Goal: Book appointment/travel/reservation

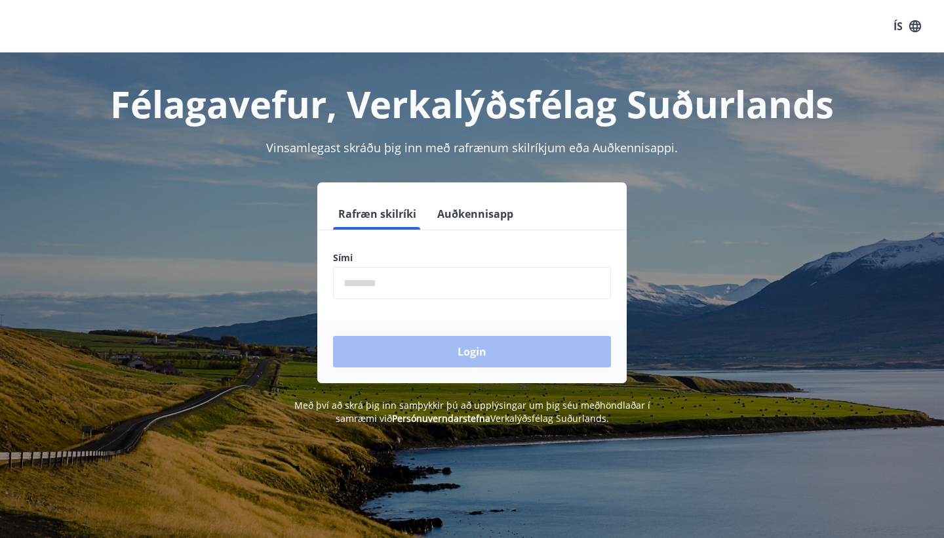
click at [384, 287] on input "phone" at bounding box center [472, 283] width 278 height 32
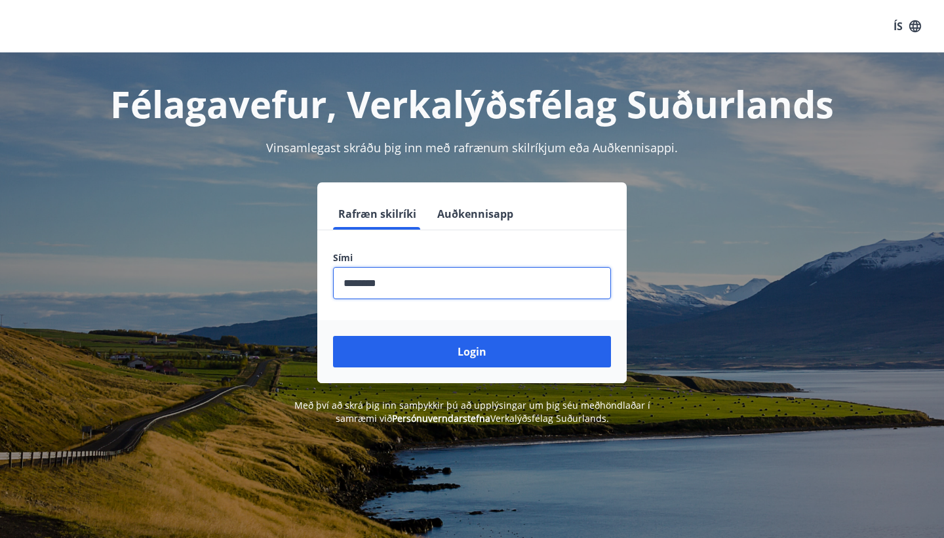
type input "********"
click at [472, 352] on button "Login" at bounding box center [472, 351] width 278 height 31
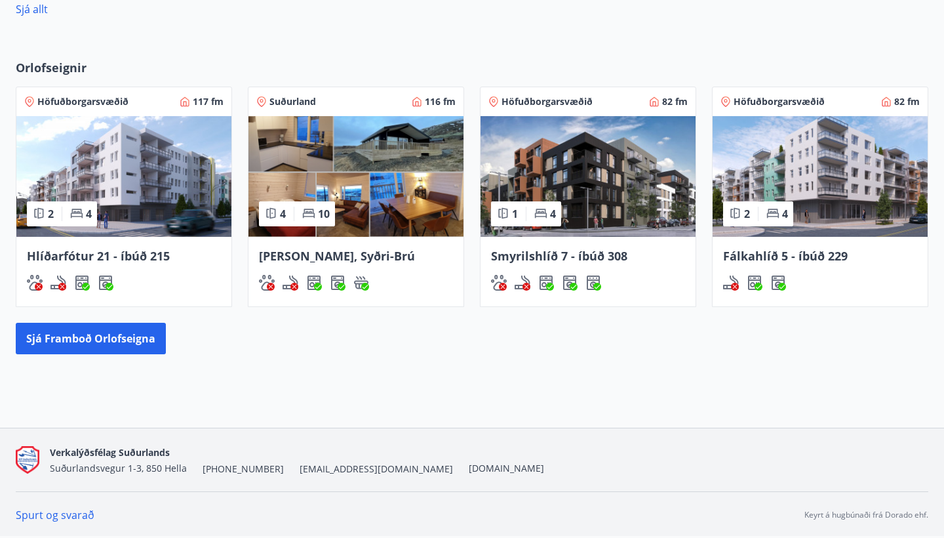
scroll to position [731, 0]
click at [849, 187] on img at bounding box center [820, 176] width 215 height 121
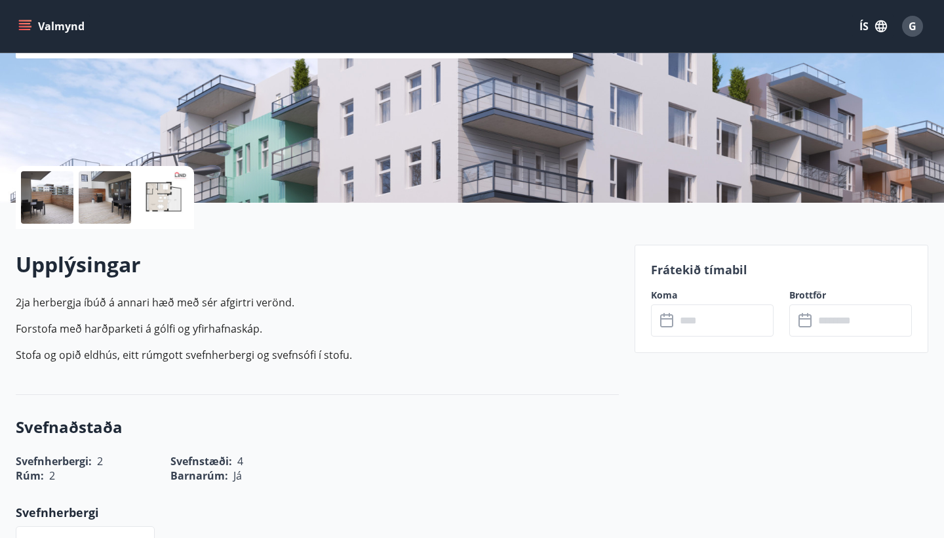
scroll to position [191, 0]
click at [45, 216] on div at bounding box center [47, 197] width 52 height 52
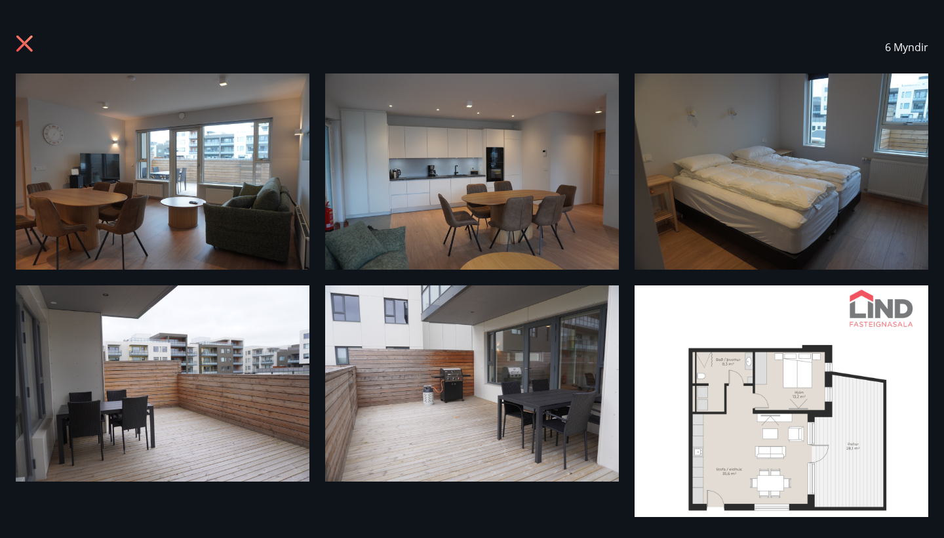
click at [227, 197] on img at bounding box center [163, 171] width 294 height 196
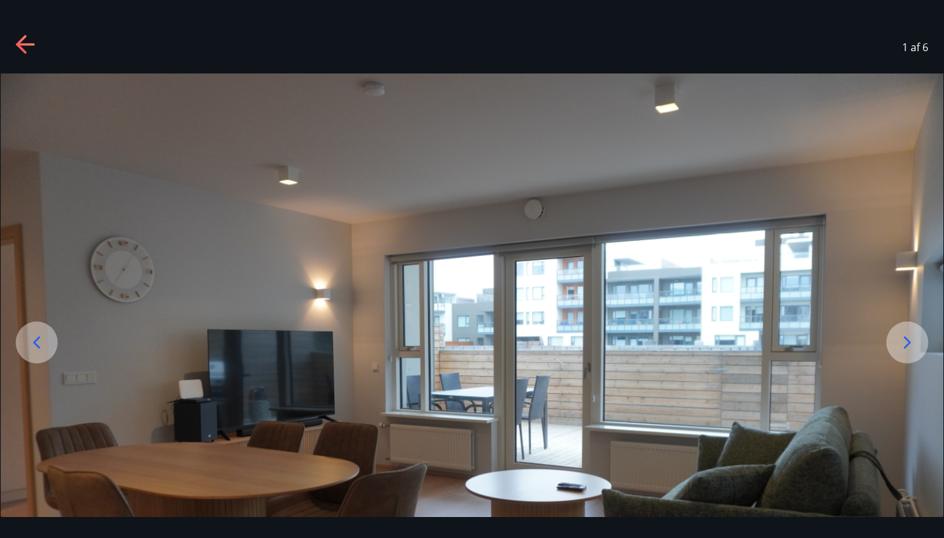
click at [914, 340] on icon at bounding box center [907, 342] width 21 height 21
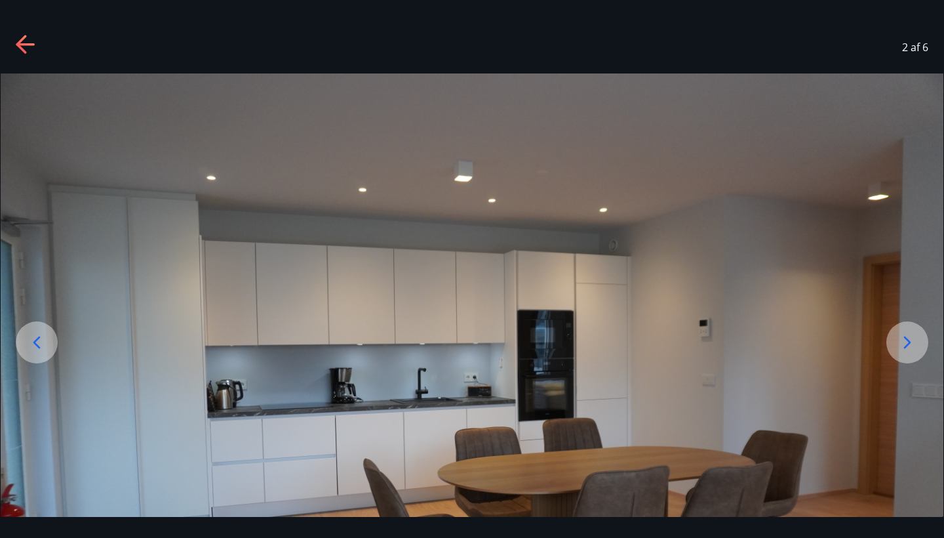
click at [914, 340] on icon at bounding box center [907, 342] width 21 height 21
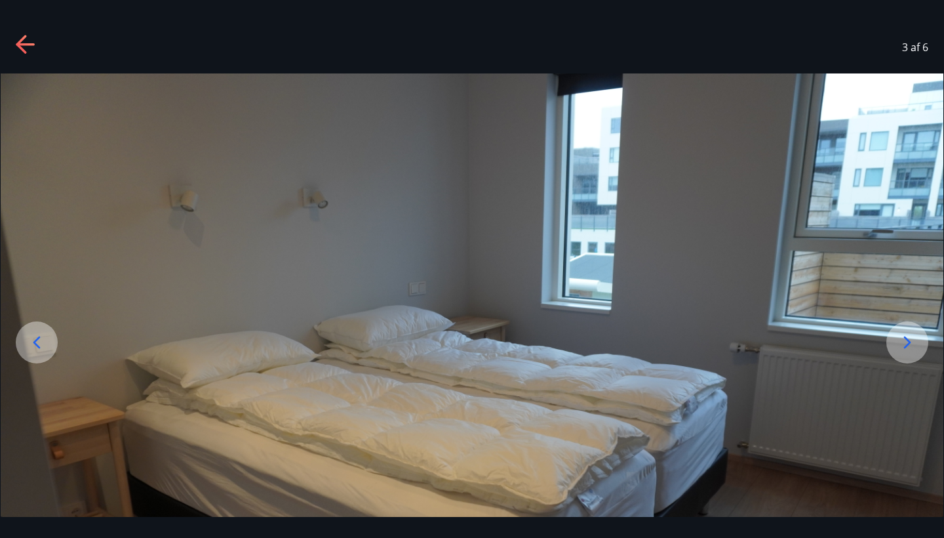
click at [914, 340] on icon at bounding box center [907, 342] width 21 height 21
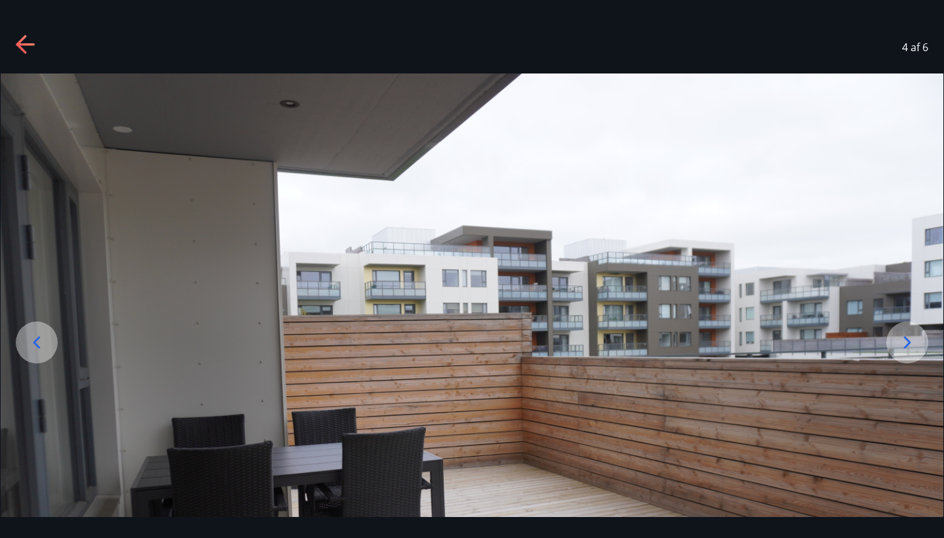
click at [914, 340] on icon at bounding box center [907, 342] width 21 height 21
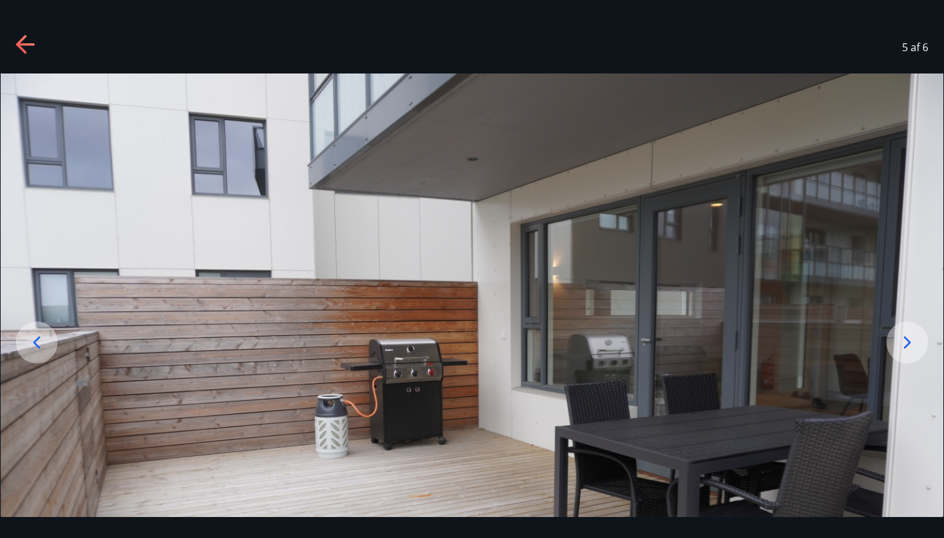
click at [914, 340] on icon at bounding box center [907, 342] width 21 height 21
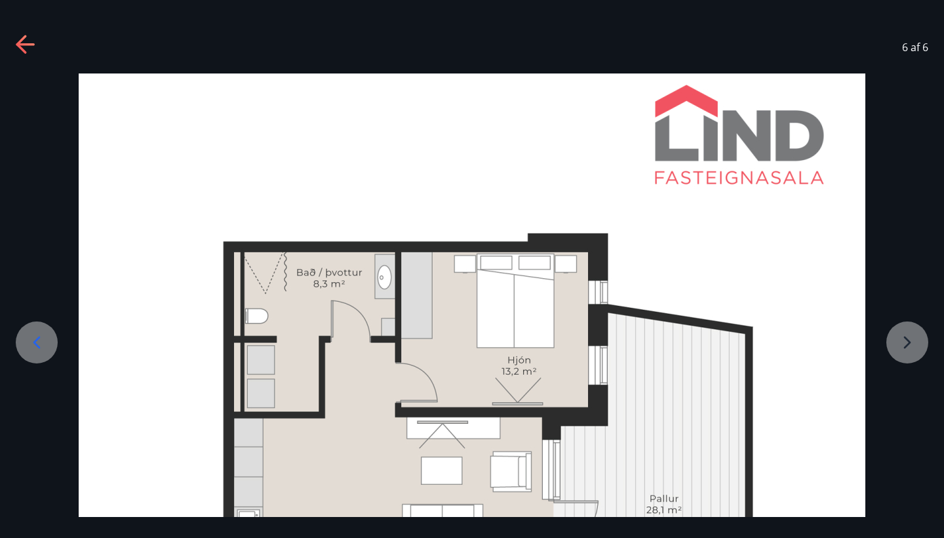
click at [19, 43] on icon at bounding box center [21, 44] width 10 height 18
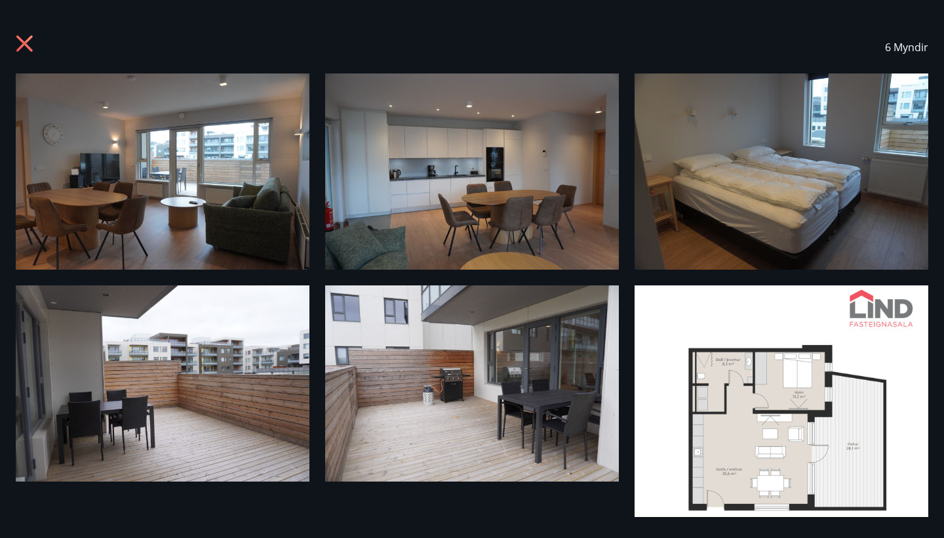
click at [16, 43] on icon at bounding box center [26, 45] width 21 height 21
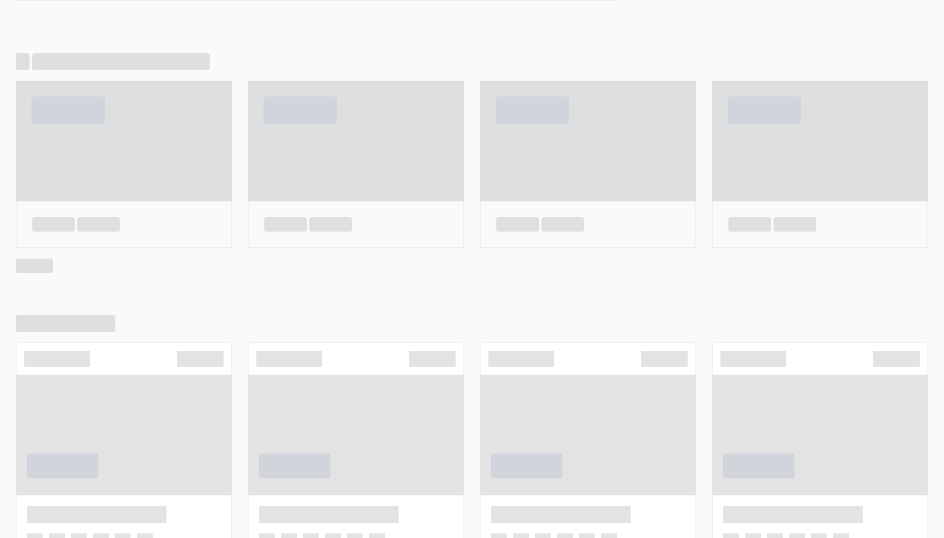
scroll to position [724, 0]
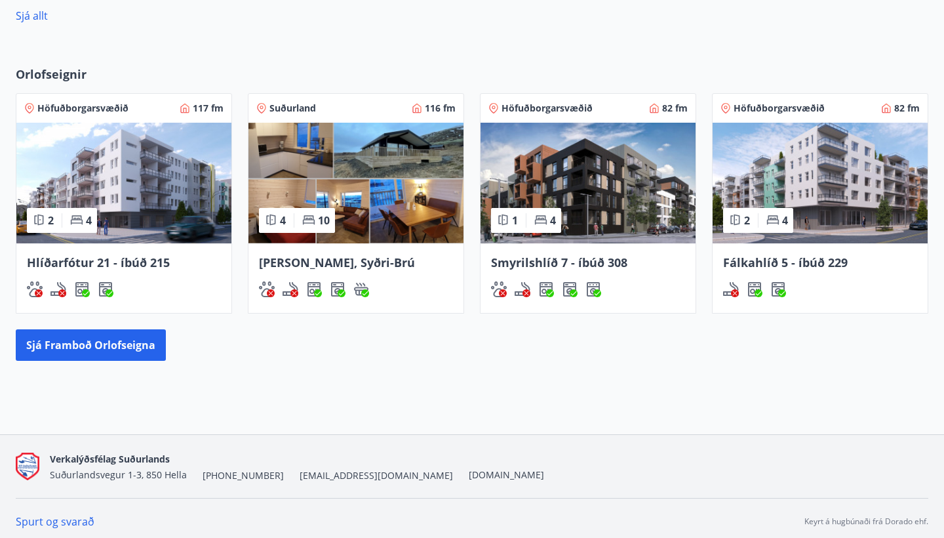
click at [594, 198] on img at bounding box center [588, 183] width 215 height 121
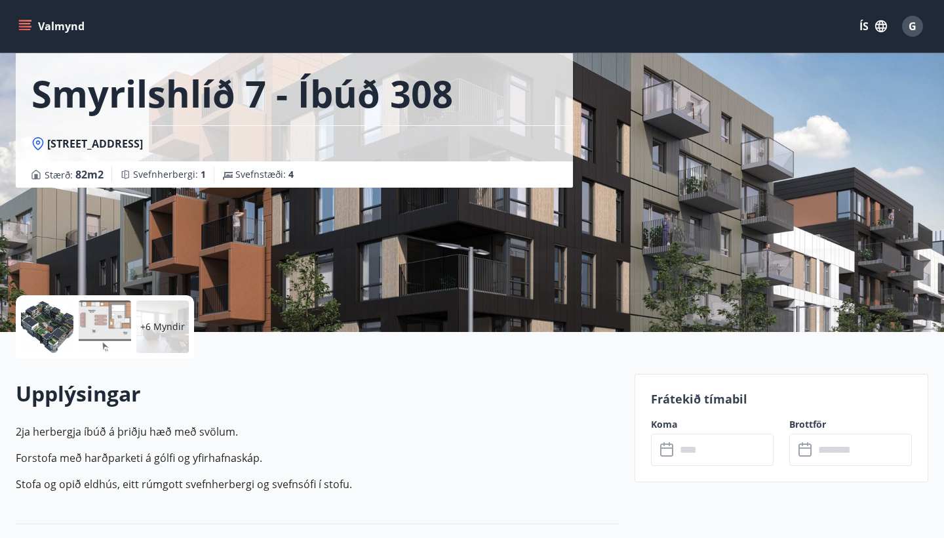
scroll to position [71, 0]
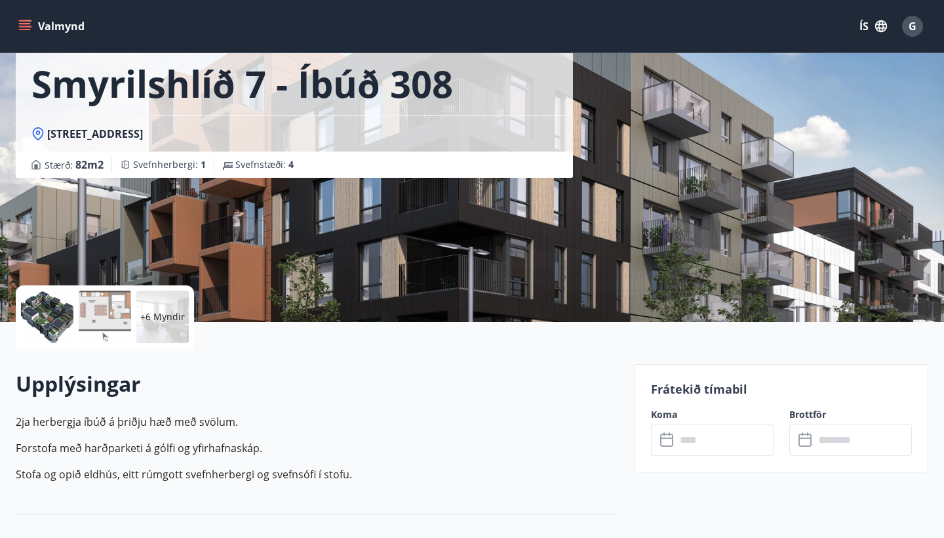
click at [46, 312] on div at bounding box center [47, 317] width 52 height 52
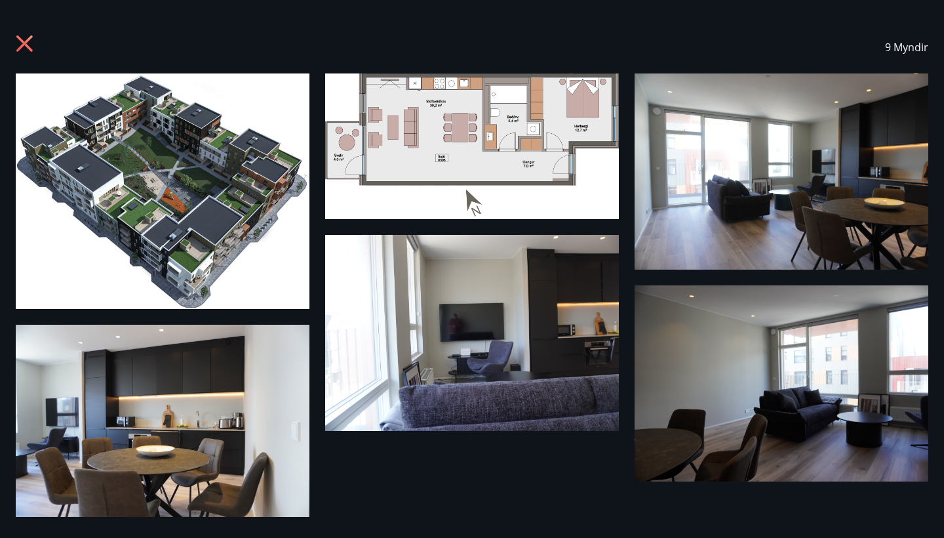
click at [756, 163] on img at bounding box center [782, 171] width 294 height 196
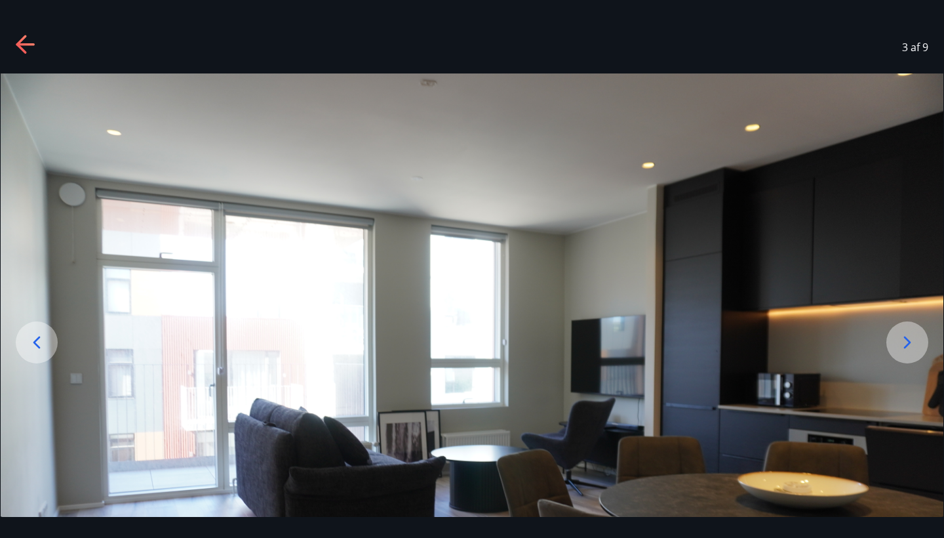
click at [912, 343] on icon at bounding box center [907, 342] width 21 height 21
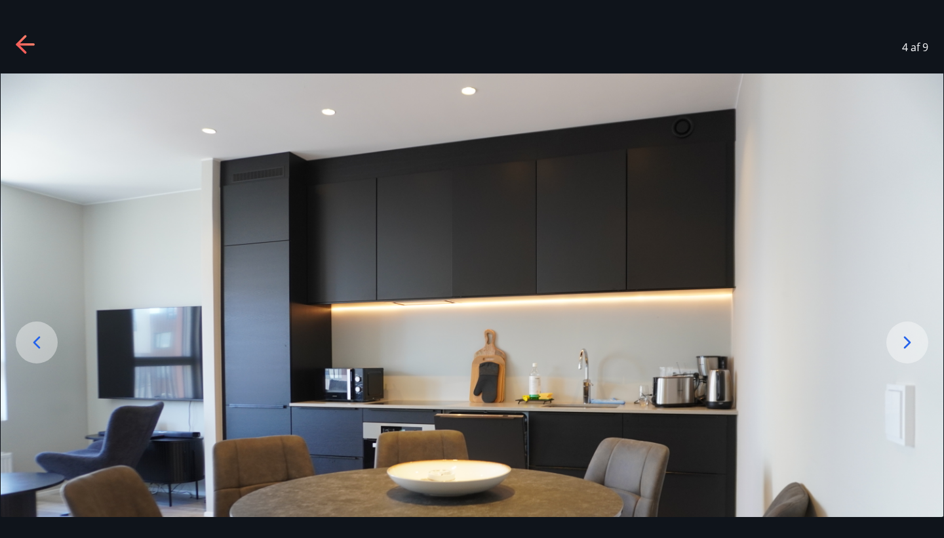
click at [912, 344] on icon at bounding box center [907, 342] width 21 height 21
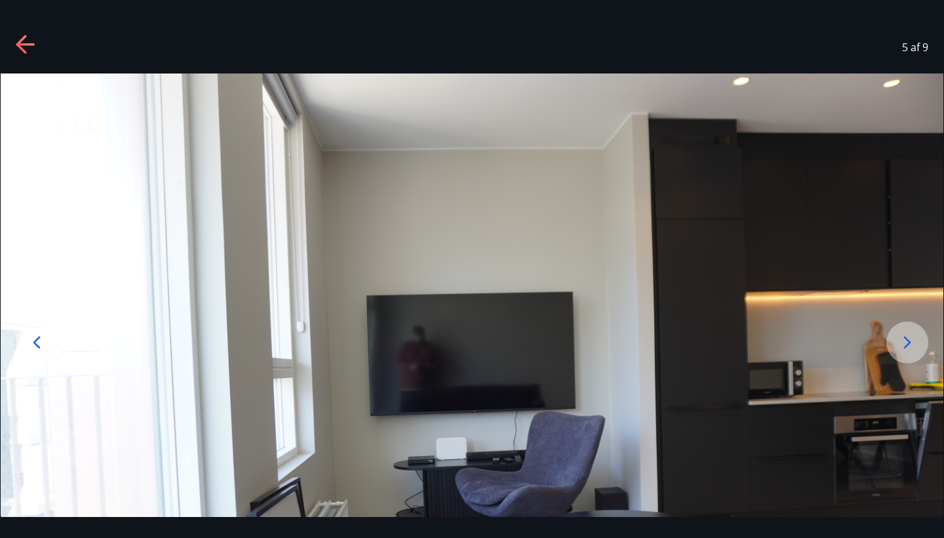
click at [912, 344] on icon at bounding box center [907, 342] width 21 height 21
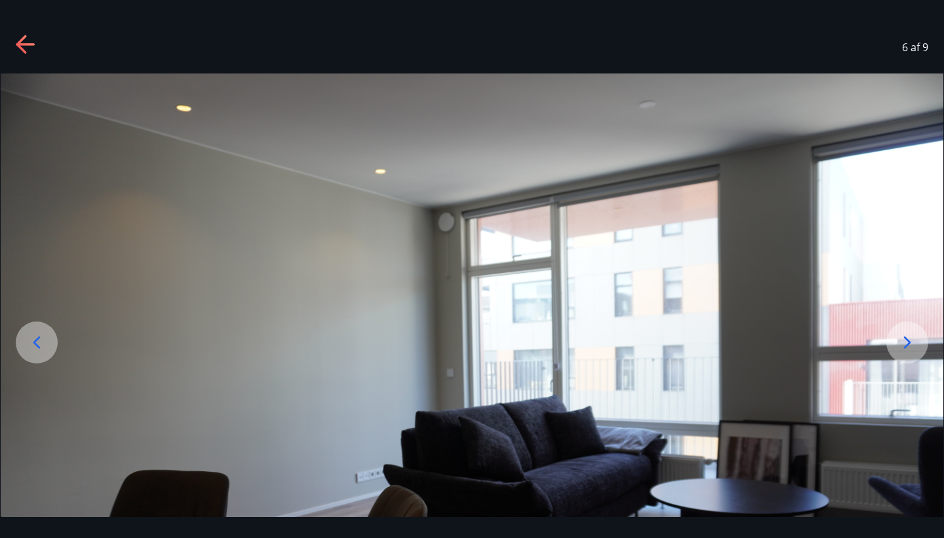
click at [912, 344] on icon at bounding box center [907, 342] width 21 height 21
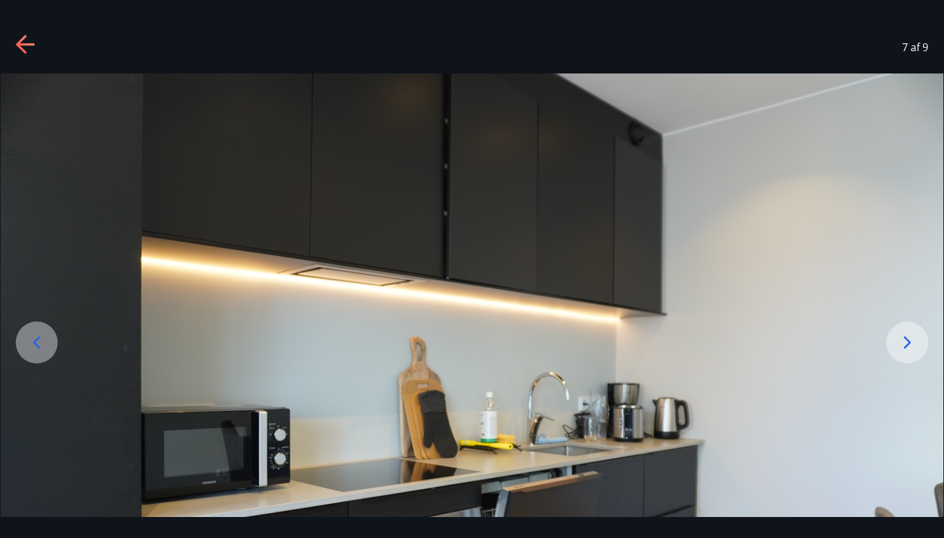
click at [912, 344] on icon at bounding box center [907, 342] width 21 height 21
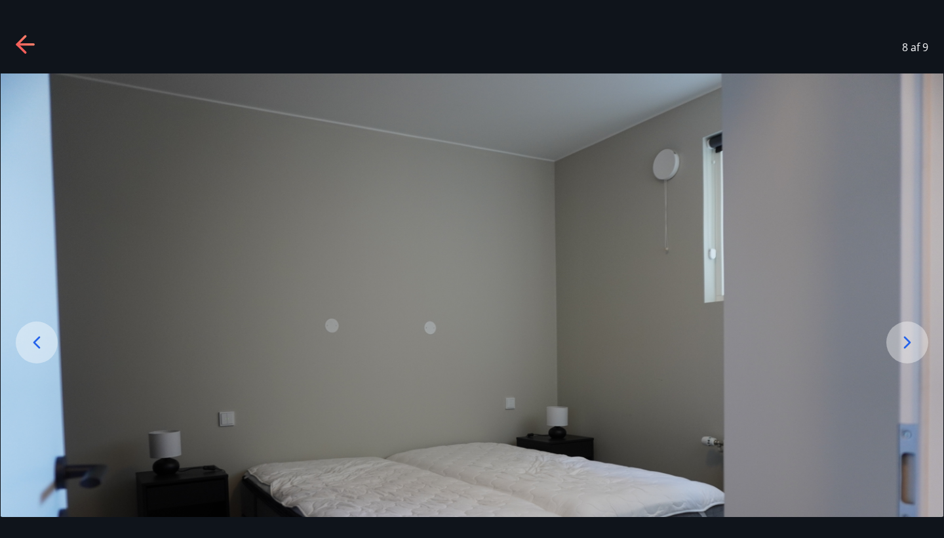
click at [912, 346] on icon at bounding box center [907, 342] width 21 height 21
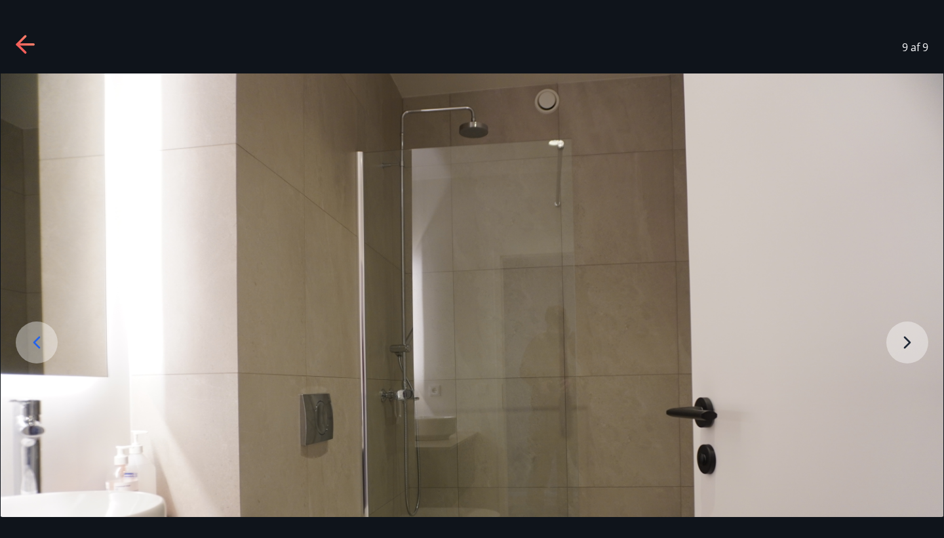
click at [905, 344] on img at bounding box center [472, 387] width 943 height 629
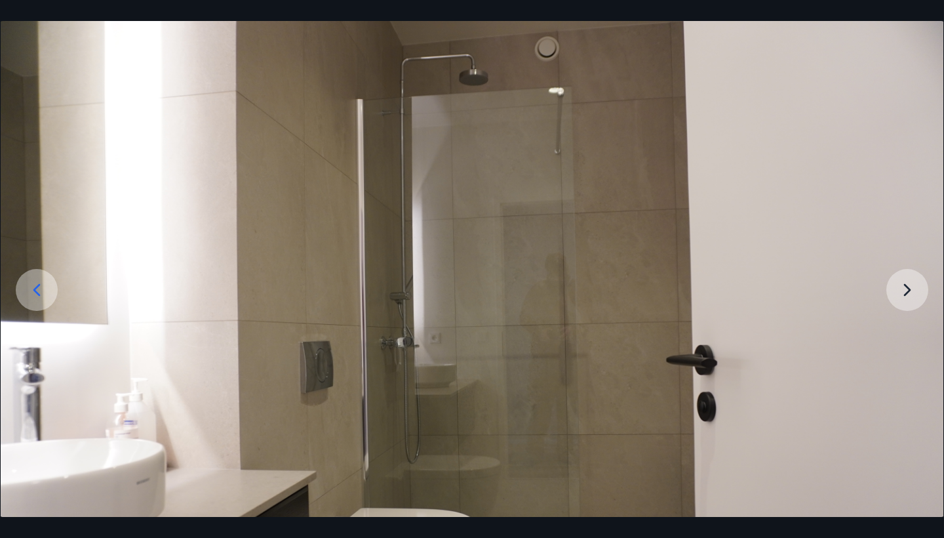
click at [905, 344] on img at bounding box center [472, 335] width 943 height 629
click at [70, 47] on img at bounding box center [472, 335] width 943 height 629
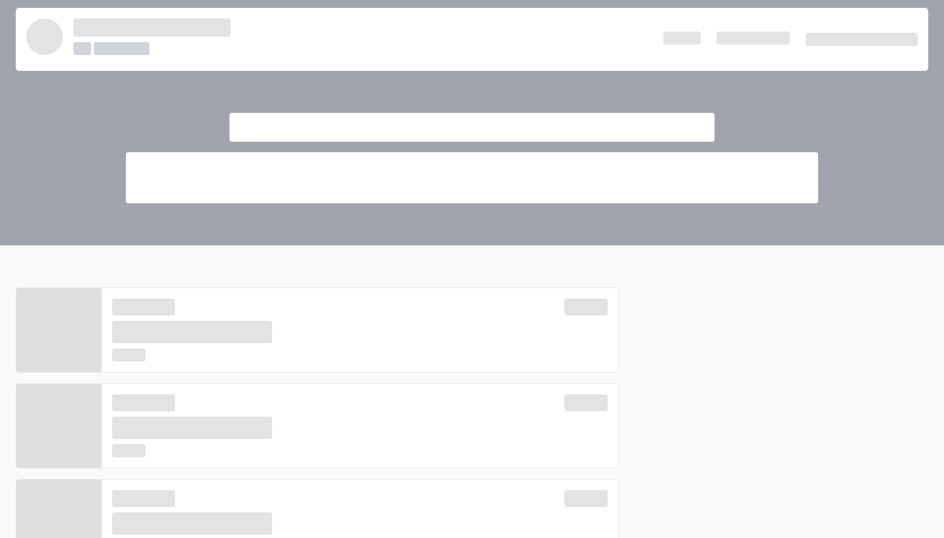
scroll to position [724, 0]
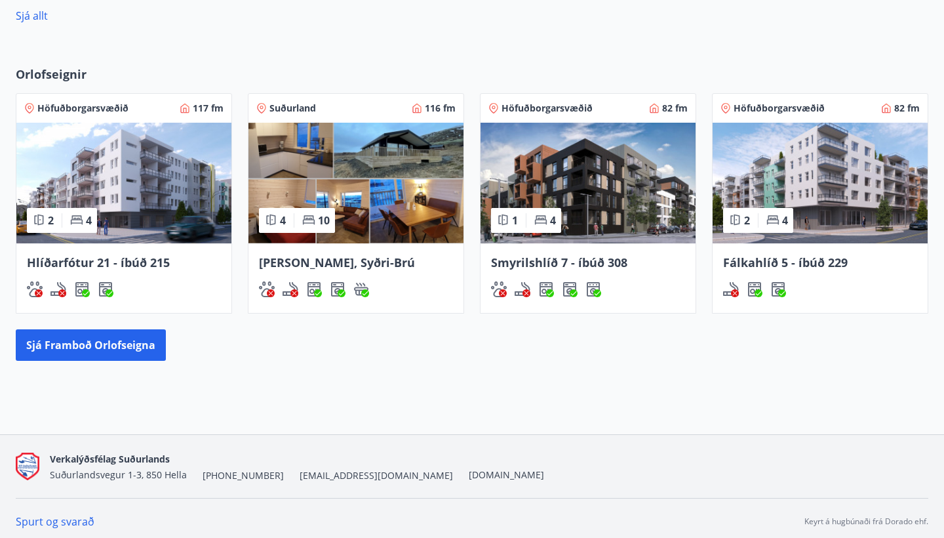
click at [159, 157] on img at bounding box center [123, 183] width 215 height 121
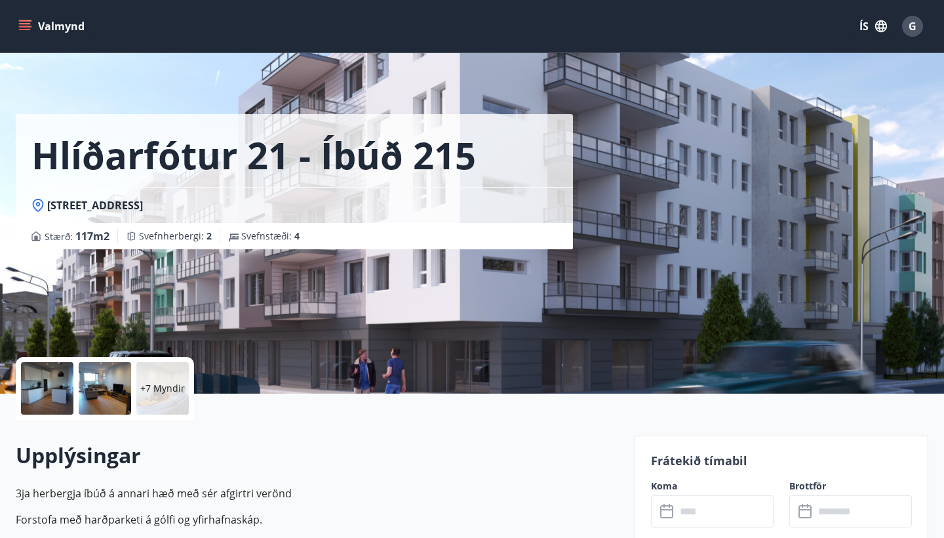
click at [54, 390] on div at bounding box center [47, 388] width 52 height 52
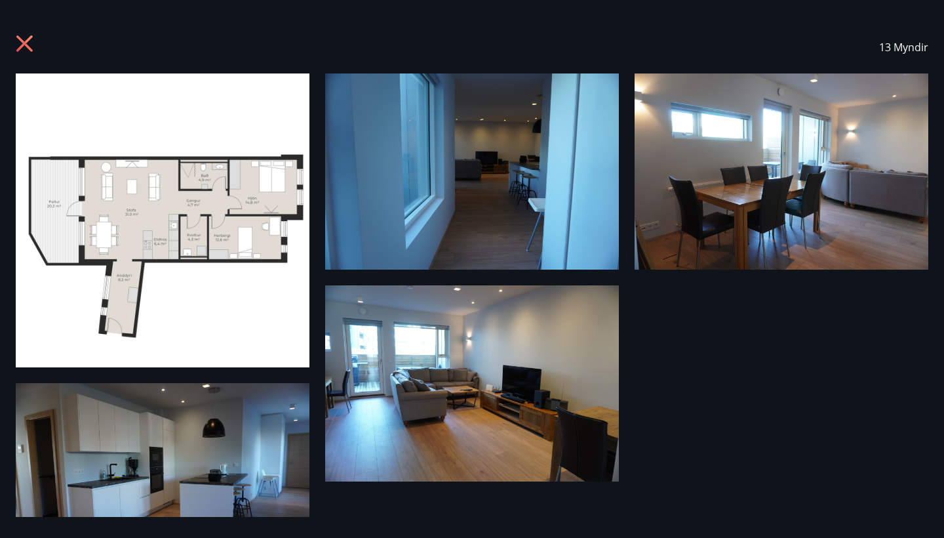
click at [518, 174] on img at bounding box center [472, 171] width 294 height 196
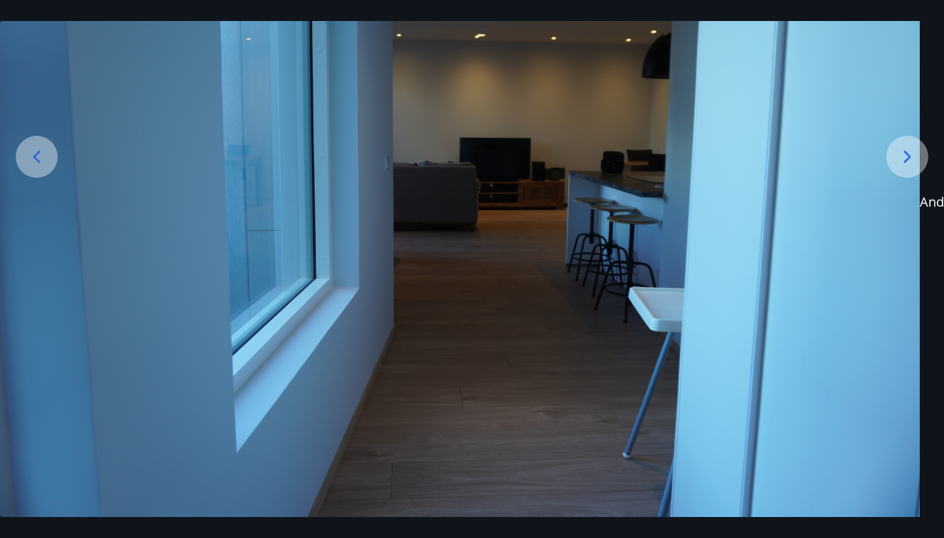
scroll to position [186, 0]
click at [906, 159] on icon at bounding box center [907, 156] width 21 height 21
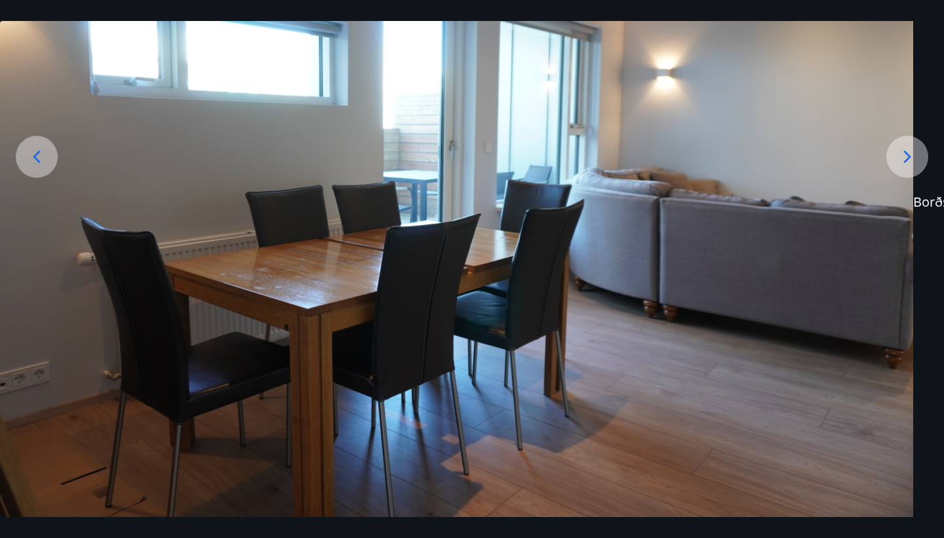
click at [906, 159] on icon at bounding box center [907, 156] width 21 height 21
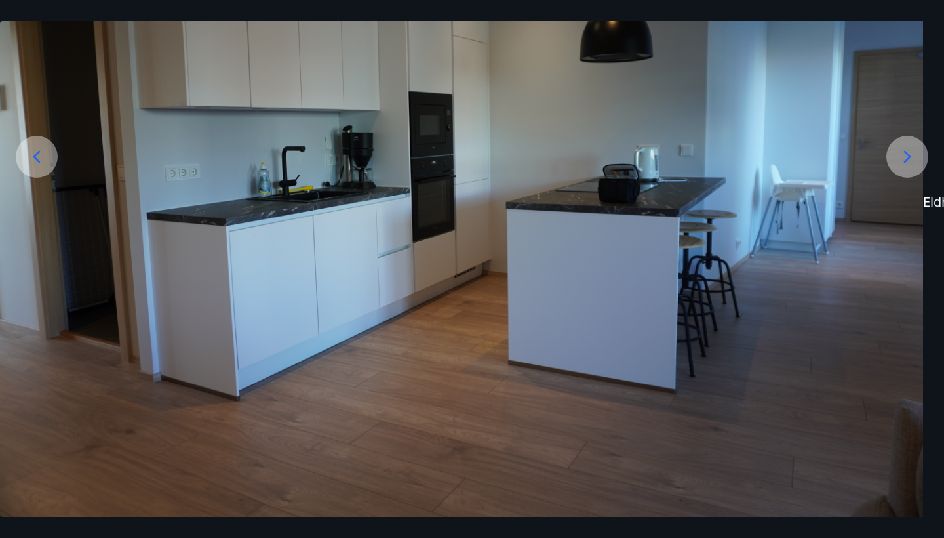
click at [906, 161] on icon at bounding box center [907, 157] width 7 height 12
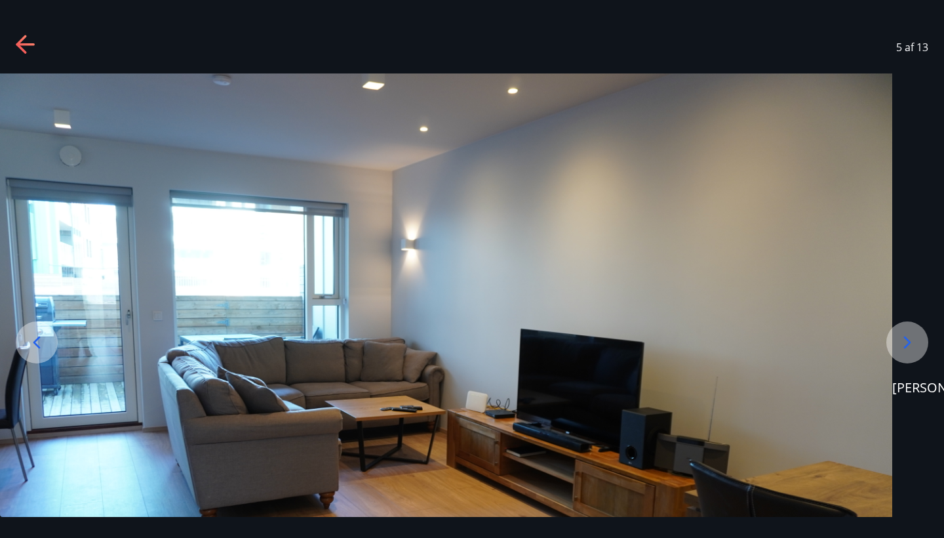
scroll to position [0, 0]
click at [26, 47] on icon at bounding box center [26, 45] width 21 height 21
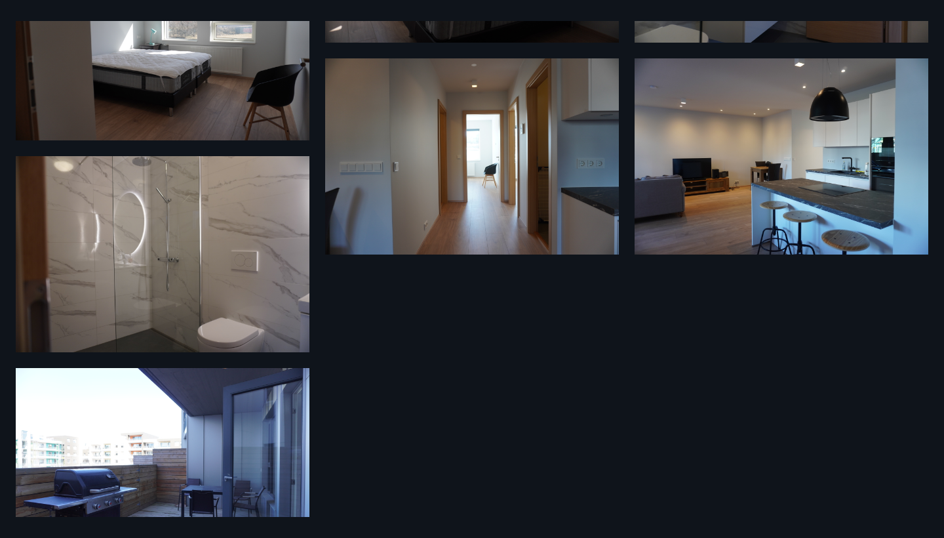
scroll to position [647, 0]
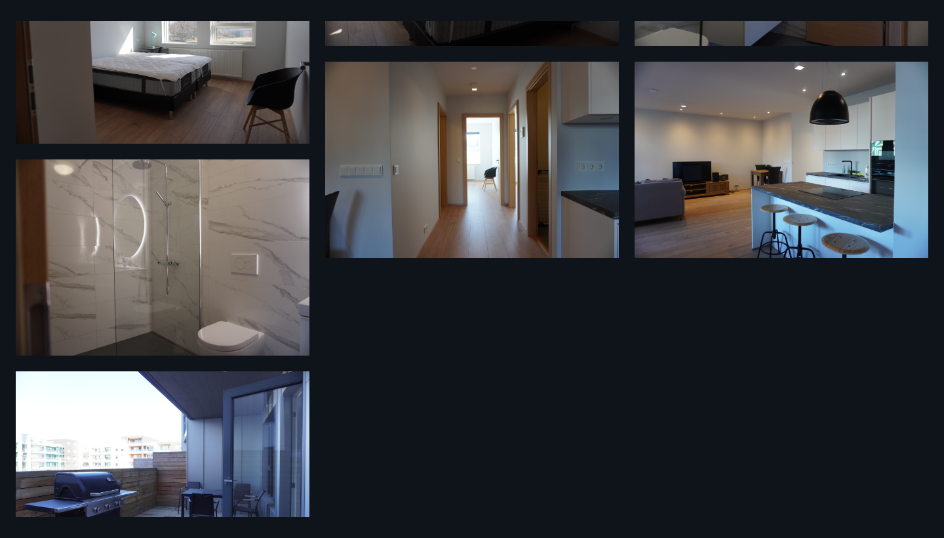
click at [469, 194] on img at bounding box center [472, 160] width 294 height 196
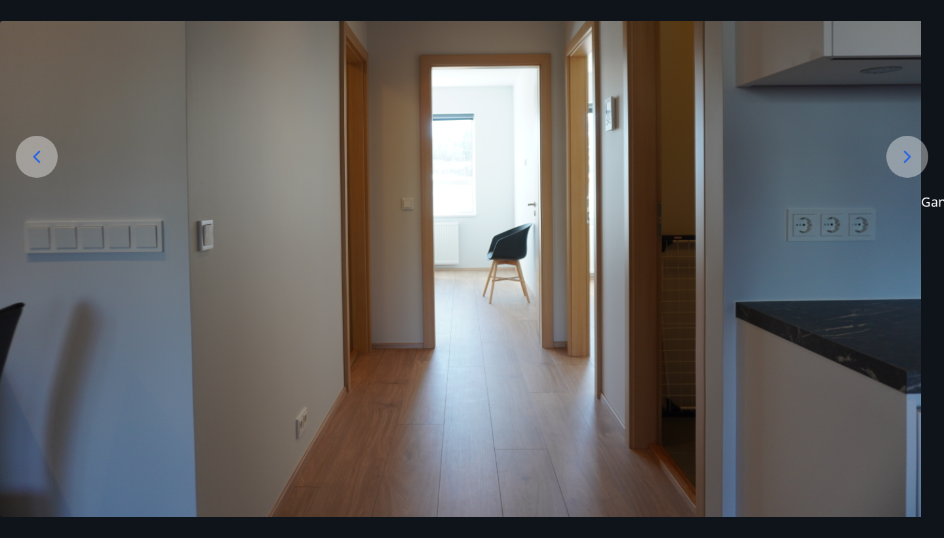
scroll to position [186, 0]
click at [909, 151] on icon at bounding box center [907, 156] width 21 height 21
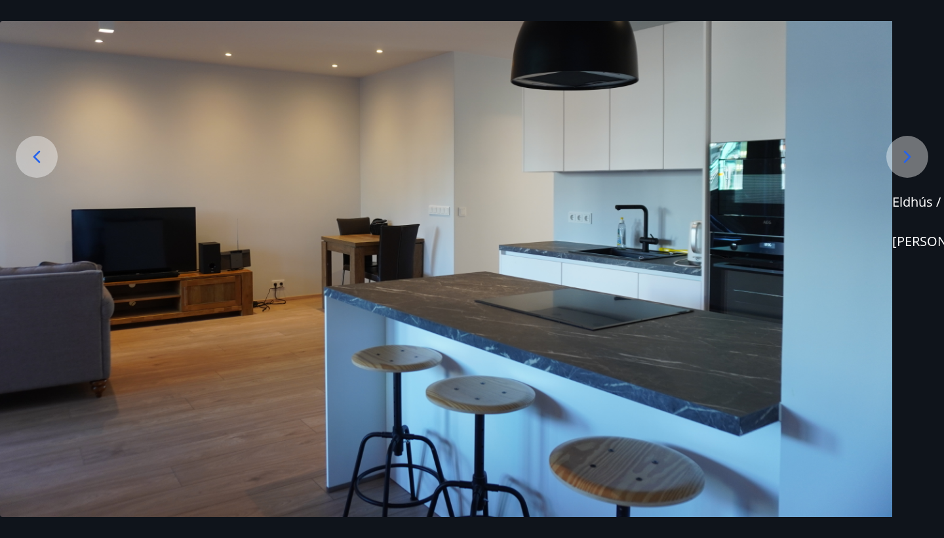
click at [911, 157] on icon at bounding box center [907, 157] width 7 height 12
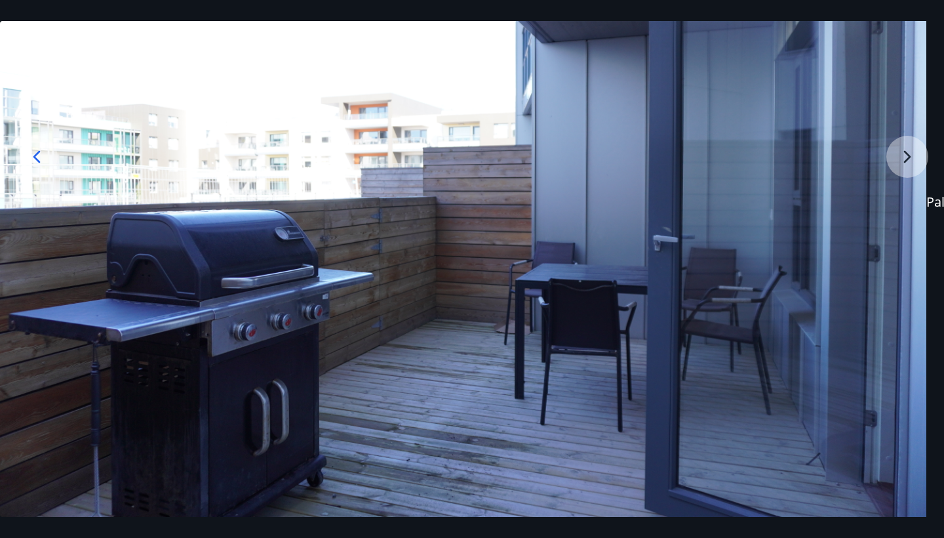
click at [910, 157] on img at bounding box center [455, 202] width 943 height 629
click at [35, 159] on icon at bounding box center [36, 156] width 21 height 21
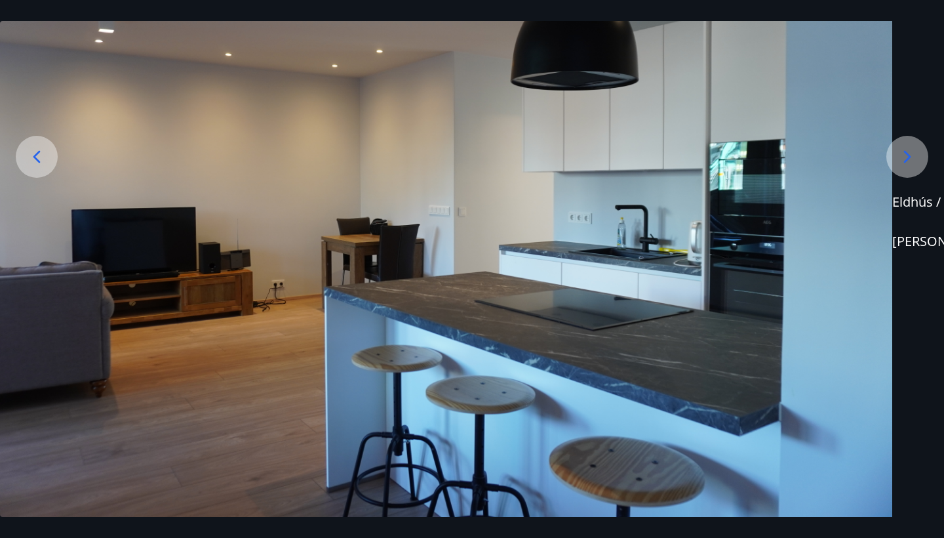
click at [35, 159] on icon at bounding box center [36, 156] width 21 height 21
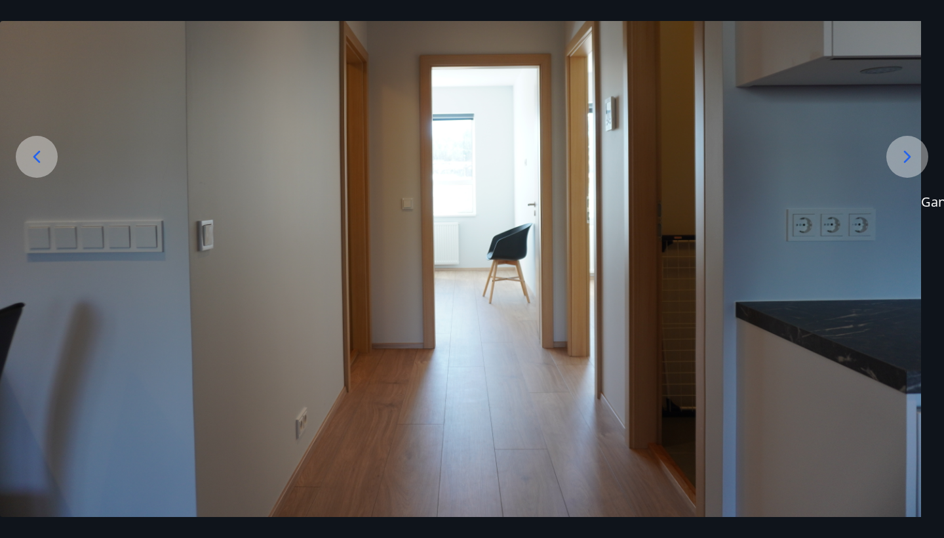
click at [35, 158] on icon at bounding box center [36, 157] width 7 height 12
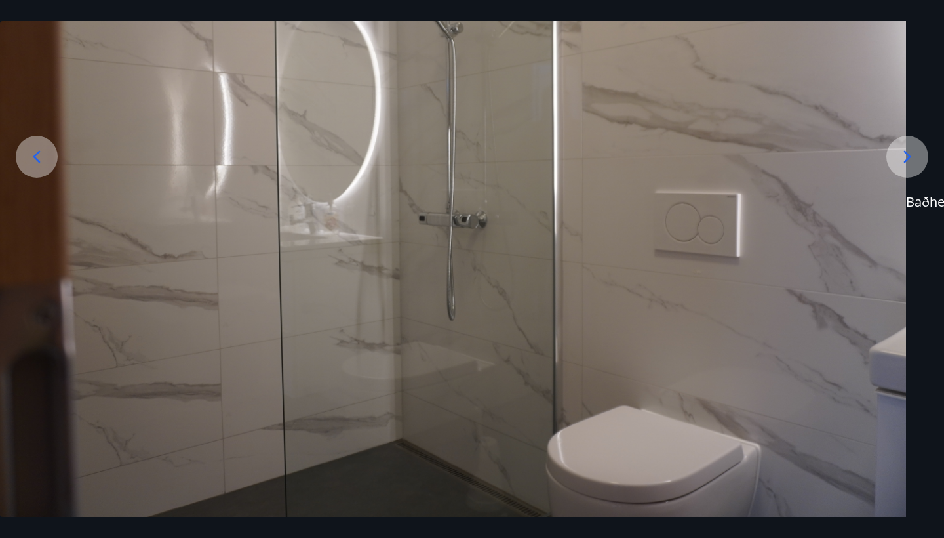
click at [35, 158] on icon at bounding box center [36, 157] width 7 height 12
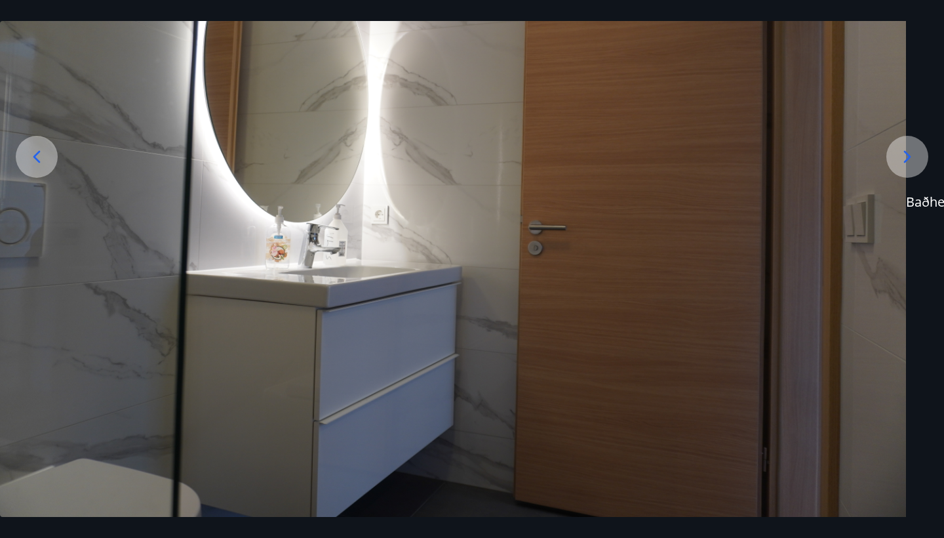
click at [35, 158] on icon at bounding box center [36, 157] width 7 height 12
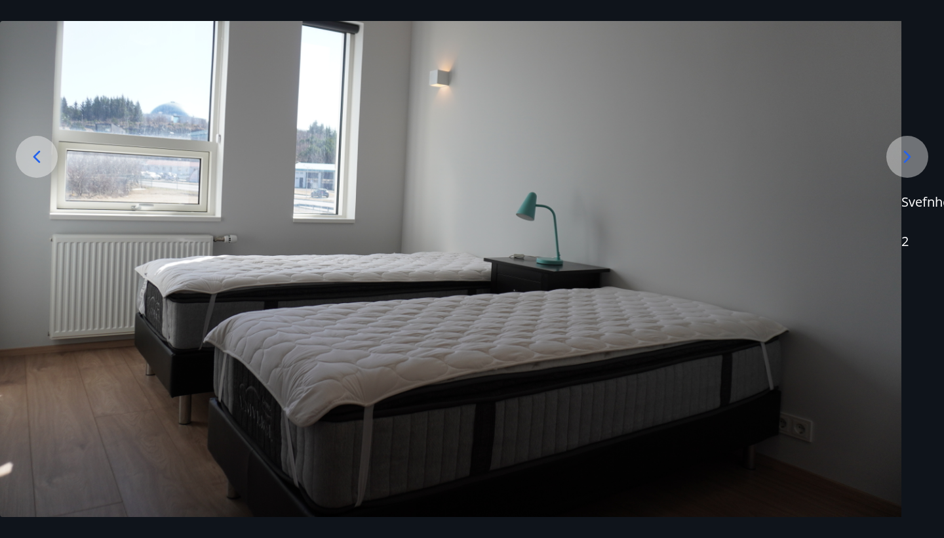
click at [35, 160] on icon at bounding box center [36, 156] width 21 height 21
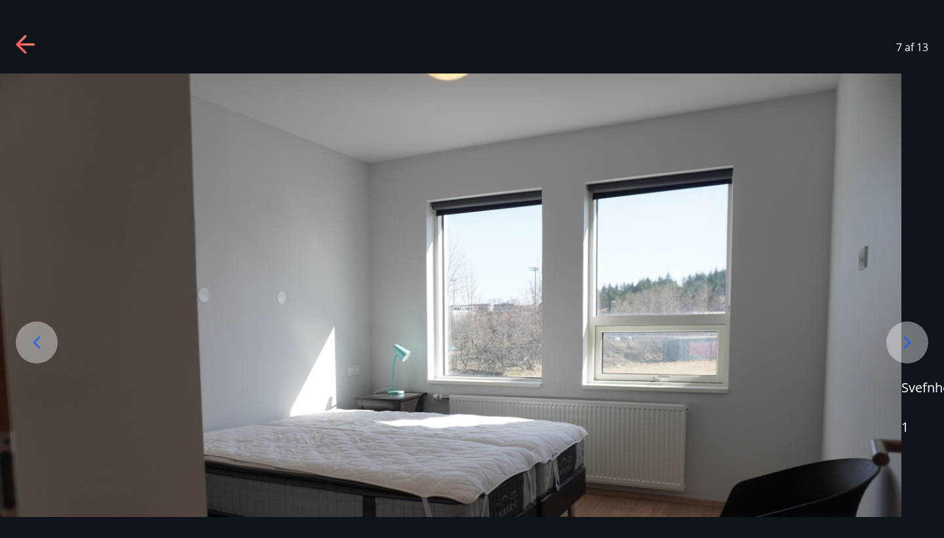
scroll to position [0, 0]
click at [25, 39] on icon at bounding box center [26, 45] width 21 height 21
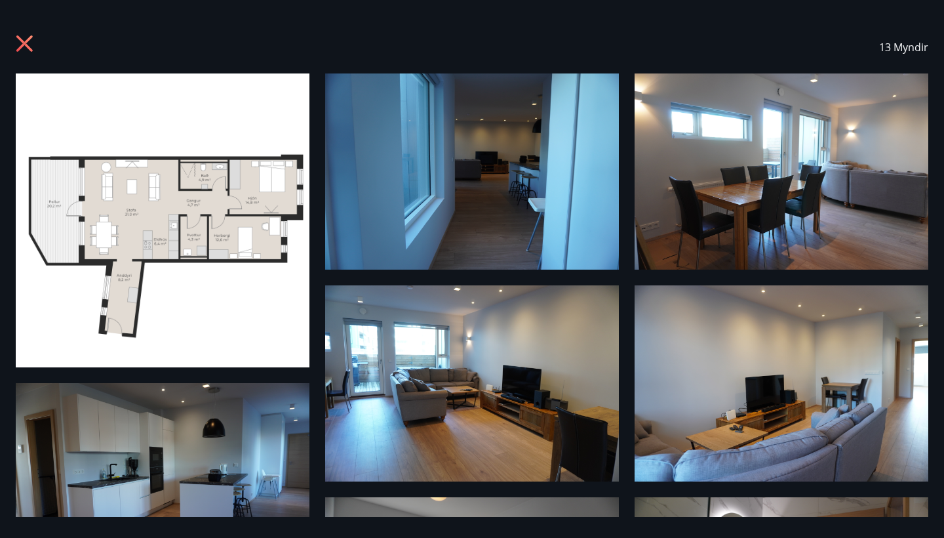
click at [26, 37] on icon at bounding box center [26, 45] width 21 height 21
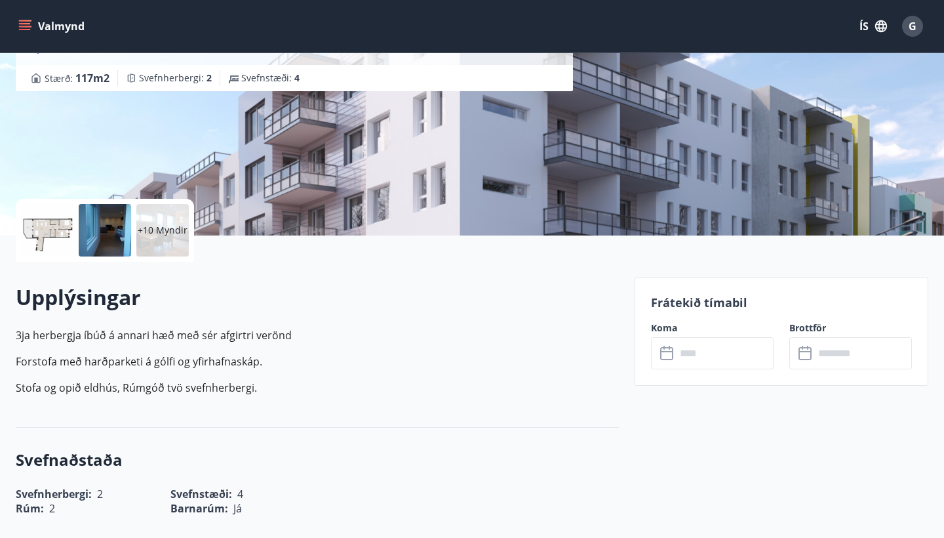
scroll to position [174, 0]
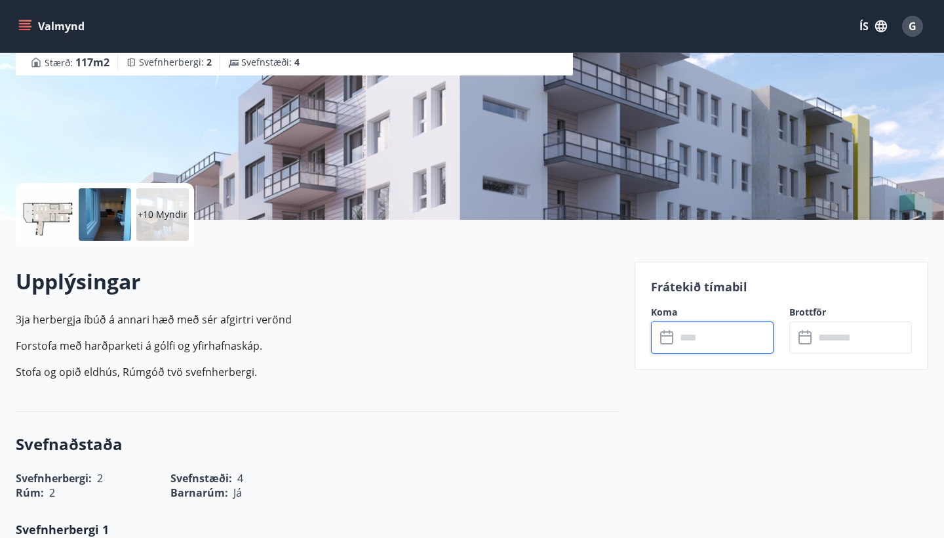
click at [714, 340] on input "text" at bounding box center [725, 337] width 98 height 32
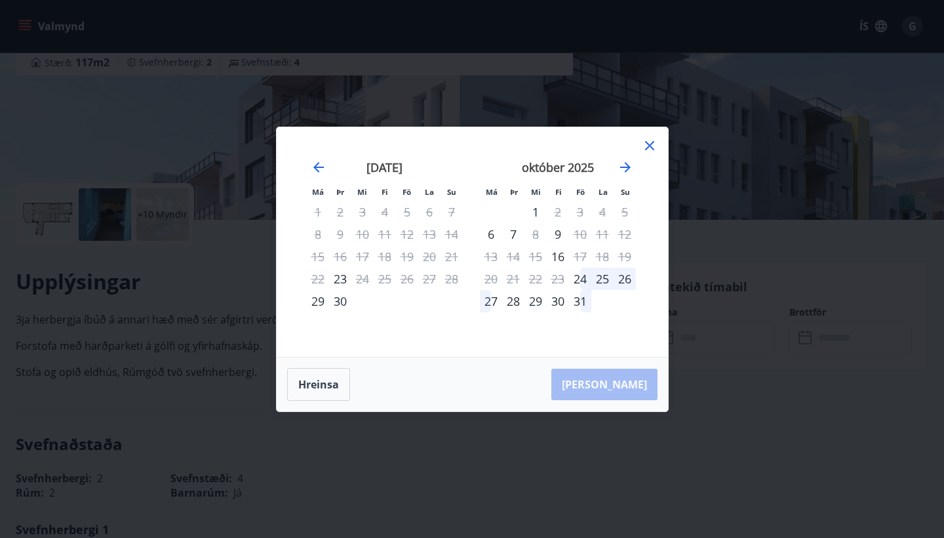
click at [649, 146] on icon at bounding box center [649, 145] width 9 height 9
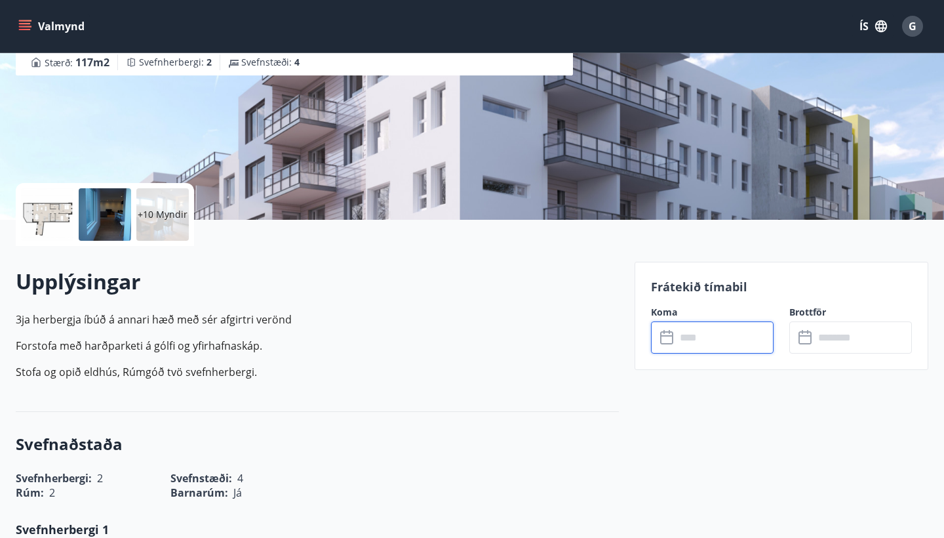
scroll to position [724, 0]
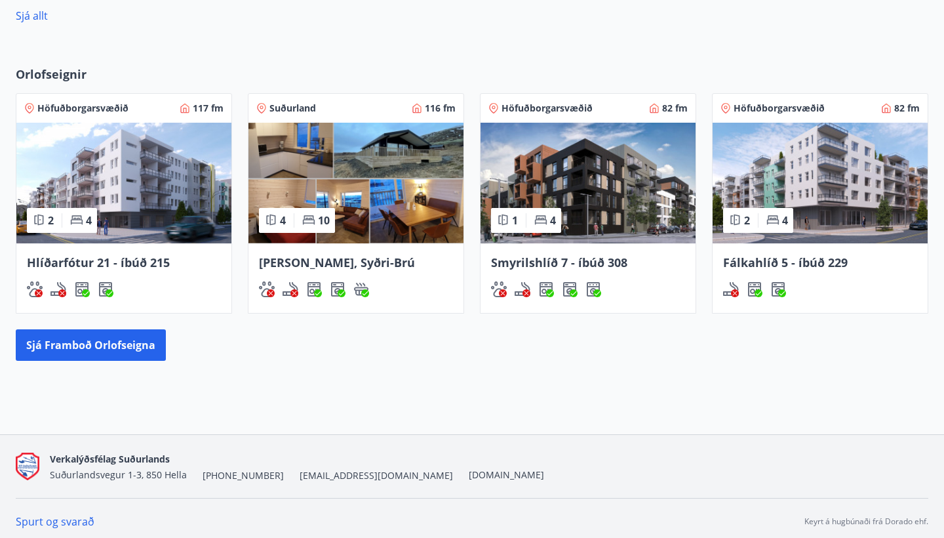
click at [559, 176] on img at bounding box center [588, 183] width 215 height 121
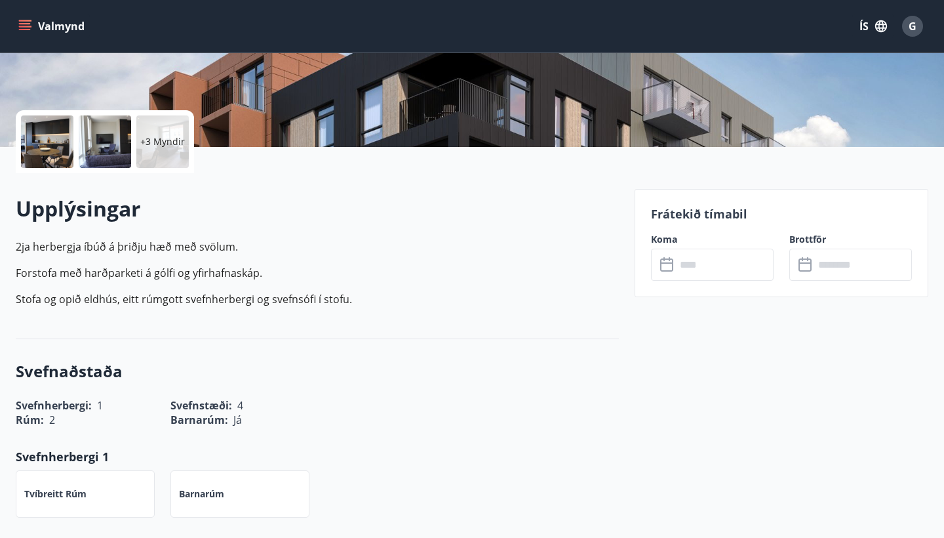
scroll to position [290, 0]
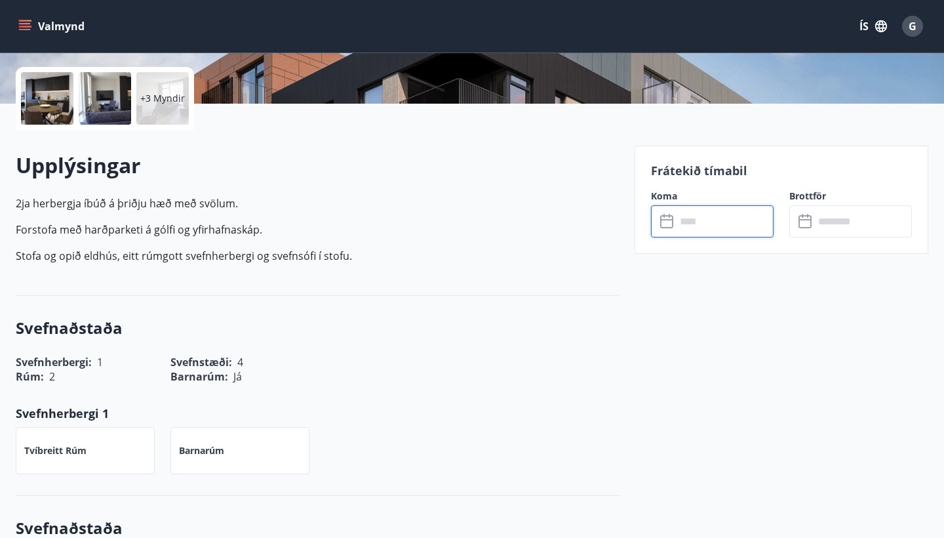
click at [685, 220] on input "text" at bounding box center [725, 221] width 98 height 32
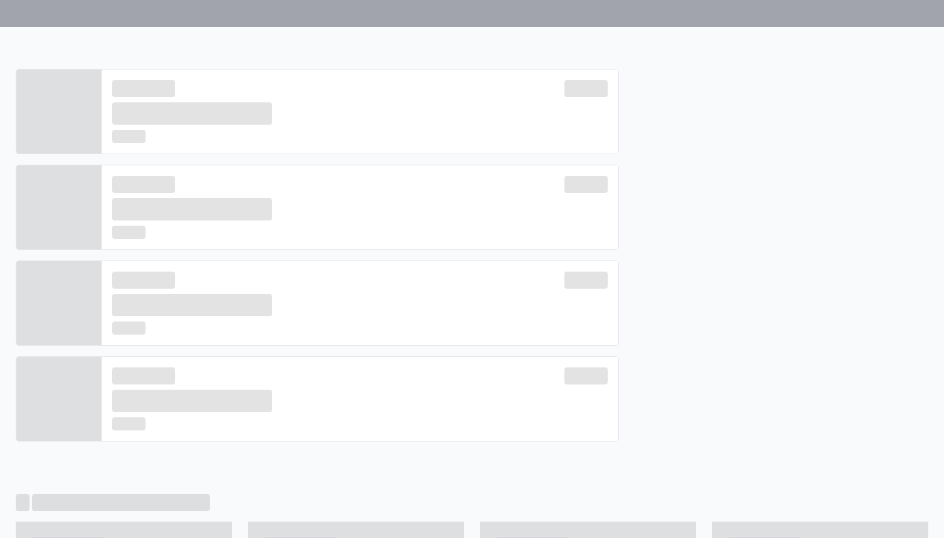
scroll to position [724, 0]
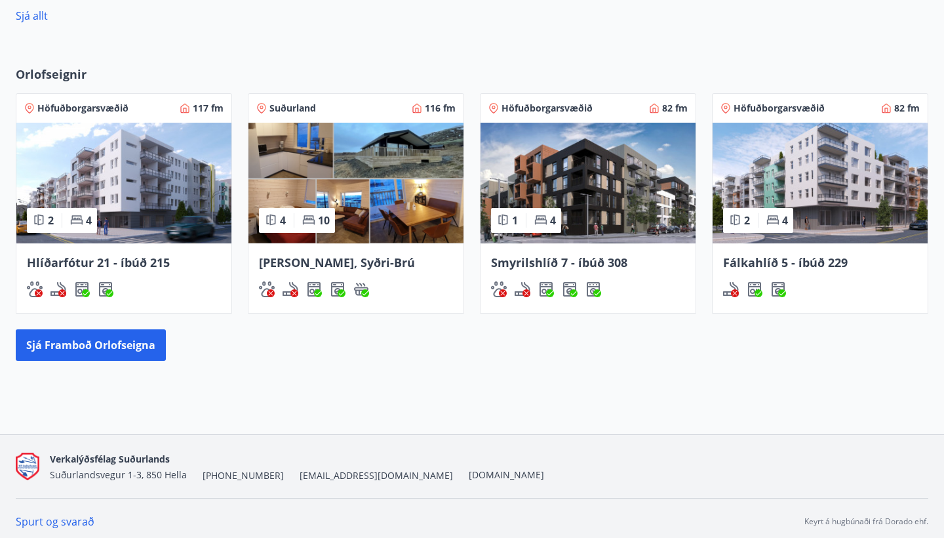
click at [830, 129] on img at bounding box center [820, 183] width 215 height 121
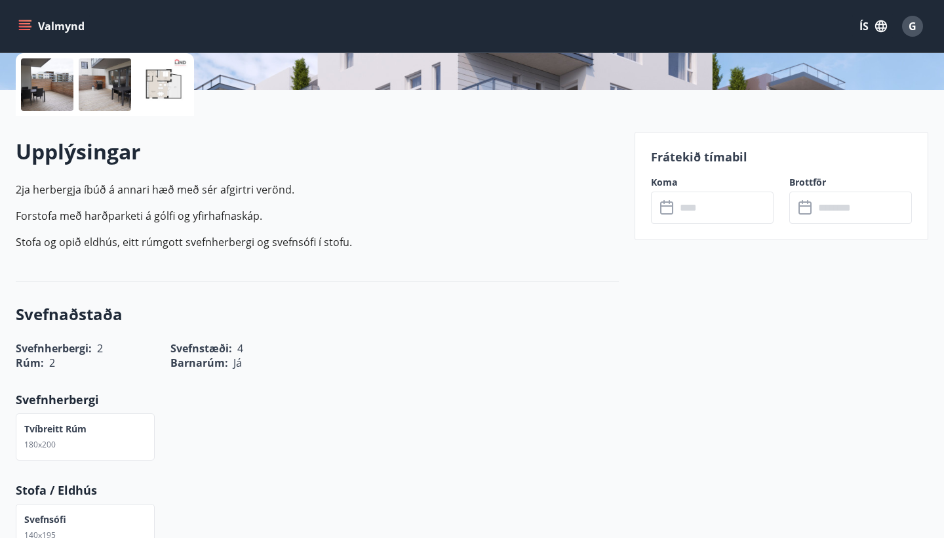
scroll to position [306, 0]
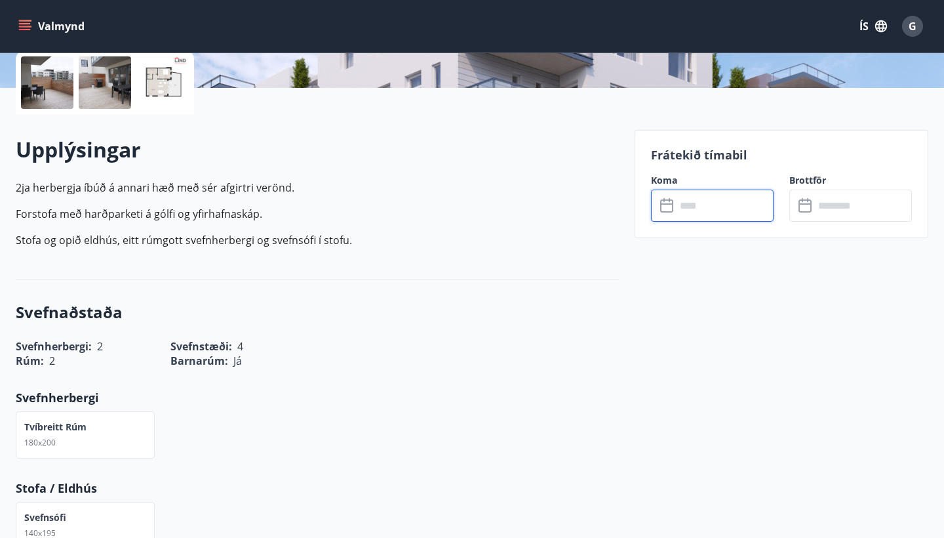
click at [708, 207] on input "text" at bounding box center [725, 206] width 98 height 32
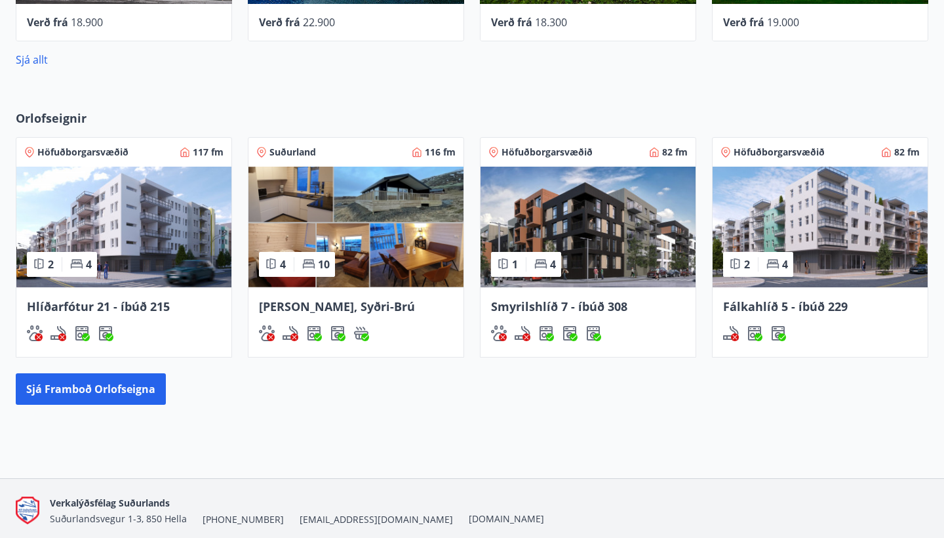
scroll to position [674, 0]
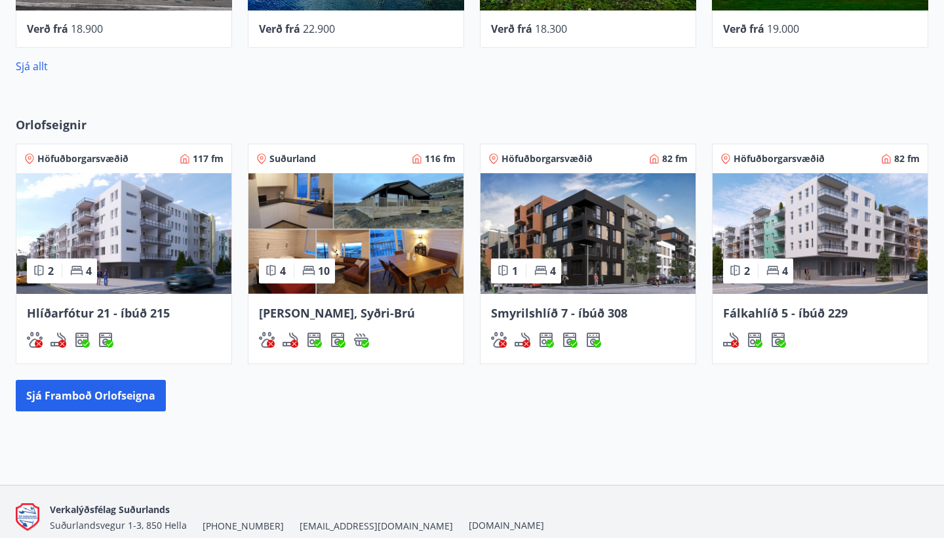
click at [386, 268] on img at bounding box center [356, 233] width 215 height 121
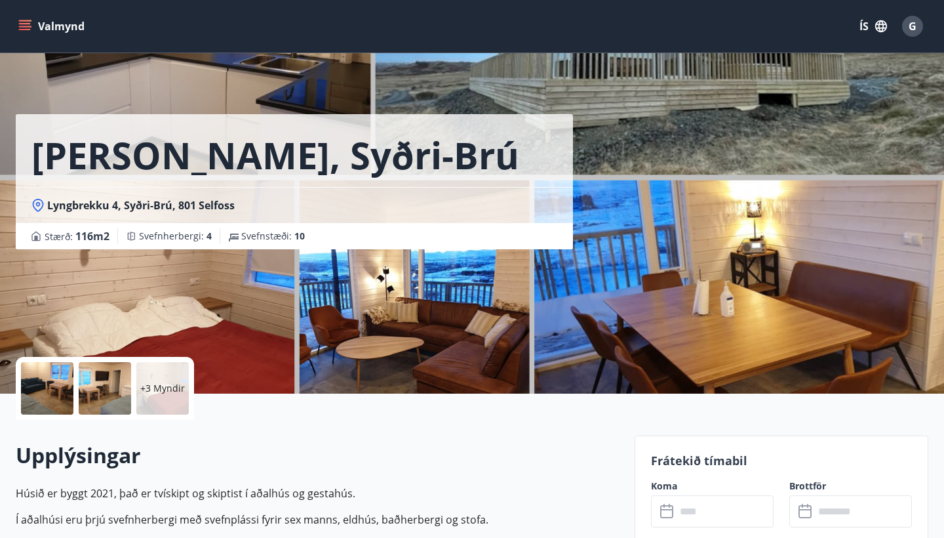
click at [268, 80] on div "Lyngbrekka, [PERSON_NAME] 4, Syðri-Brú, 801 Selfoss Stærð : 116 m2 [GEOGRAPHIC_…" at bounding box center [320, 124] width 609 height 249
click at [38, 393] on div at bounding box center [47, 388] width 52 height 52
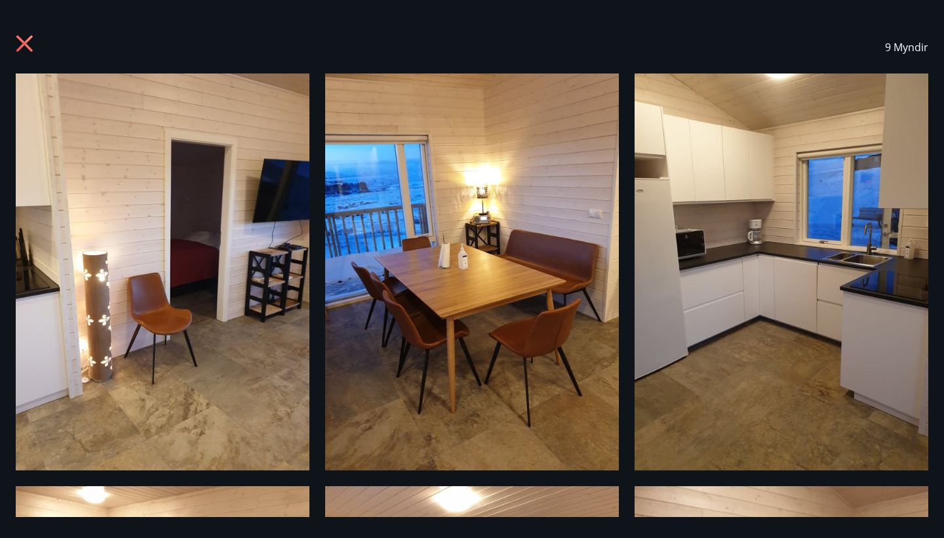
click at [236, 329] on img at bounding box center [163, 271] width 294 height 397
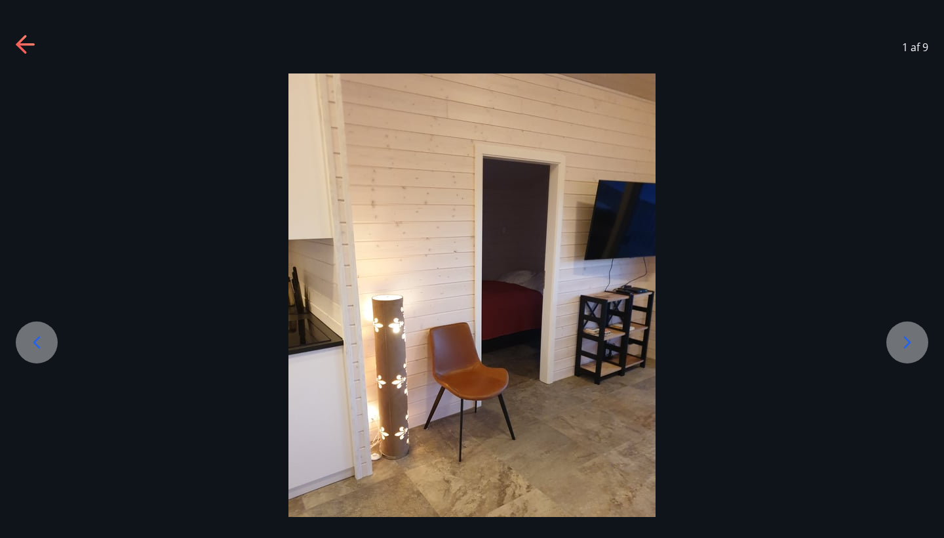
click at [915, 340] on icon at bounding box center [907, 342] width 21 height 21
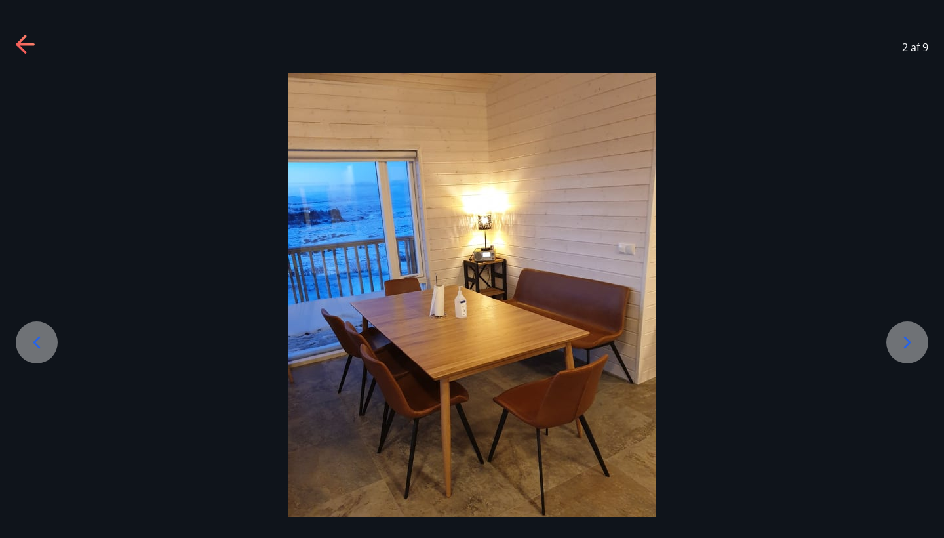
click at [915, 340] on icon at bounding box center [907, 342] width 21 height 21
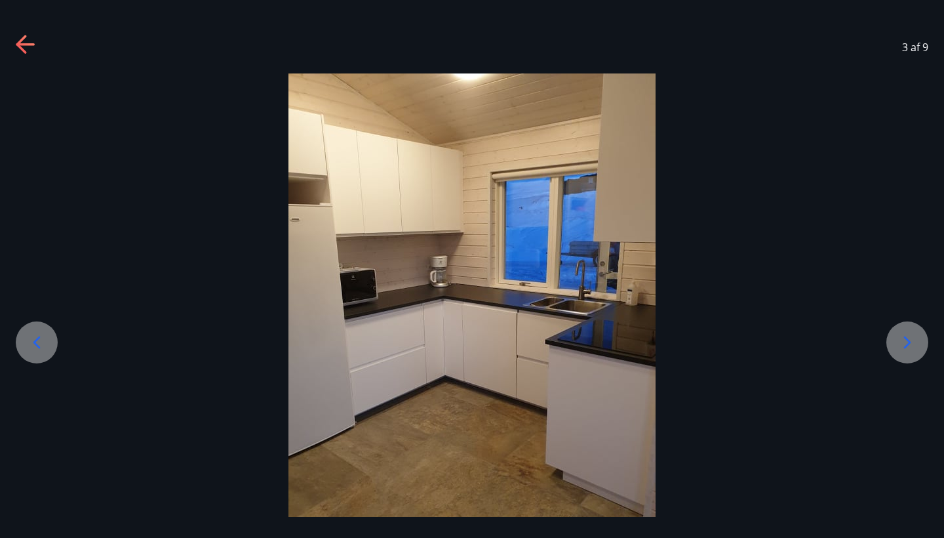
click at [915, 340] on icon at bounding box center [907, 342] width 21 height 21
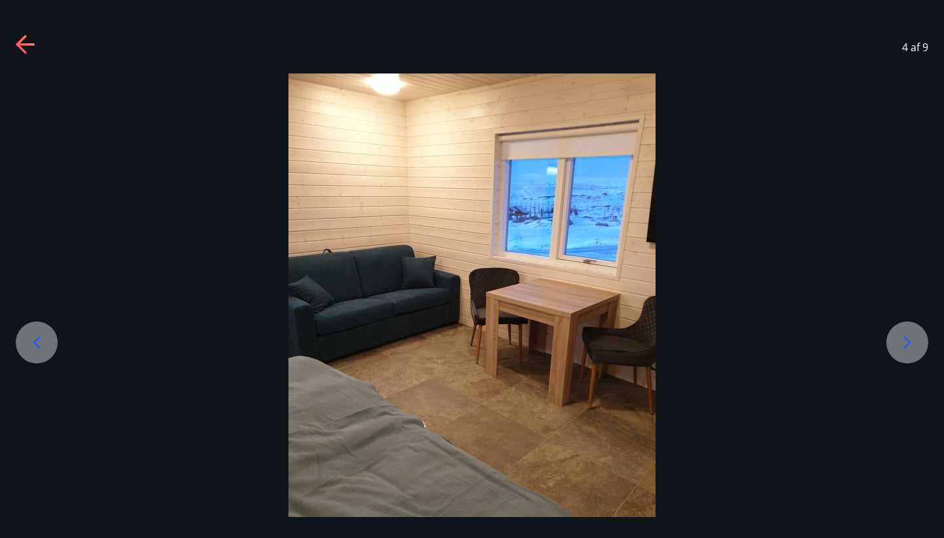
click at [915, 340] on icon at bounding box center [907, 342] width 21 height 21
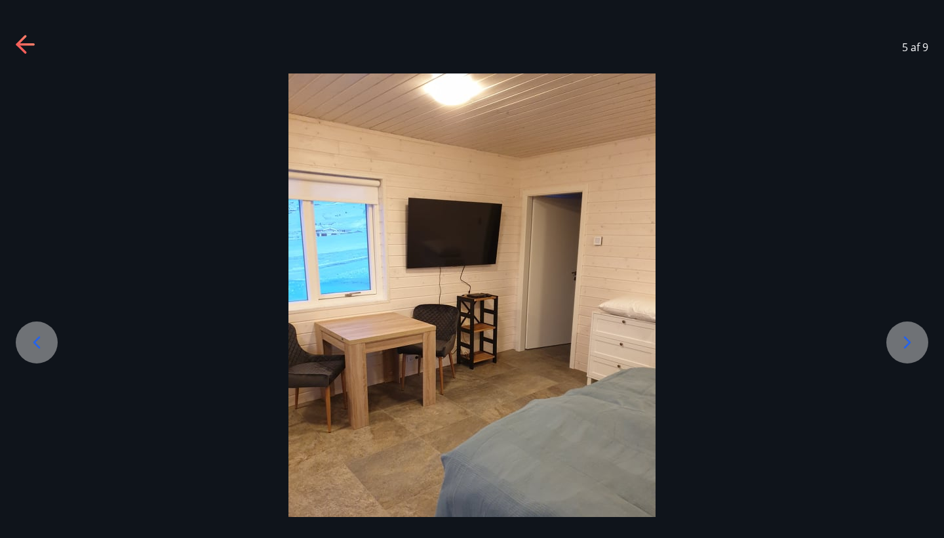
click at [915, 340] on icon at bounding box center [907, 342] width 21 height 21
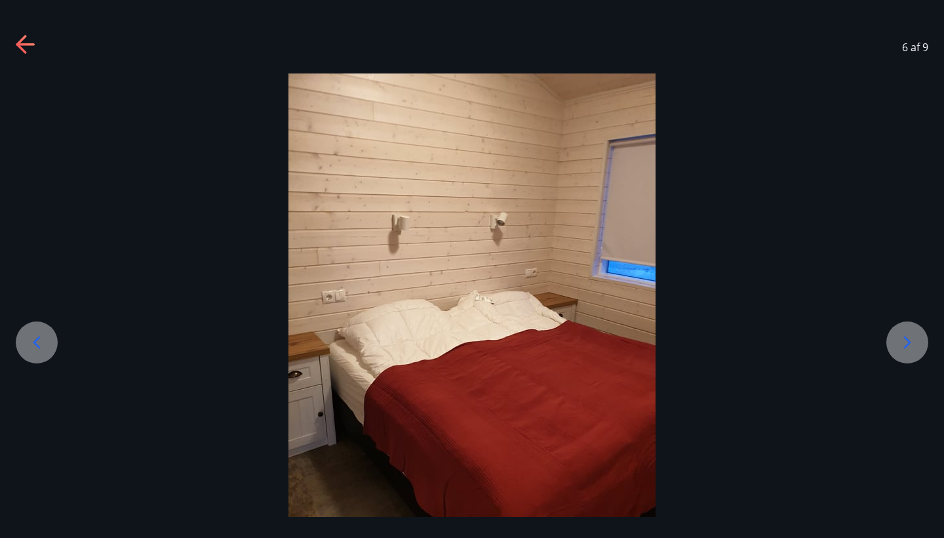
click at [915, 340] on icon at bounding box center [907, 342] width 21 height 21
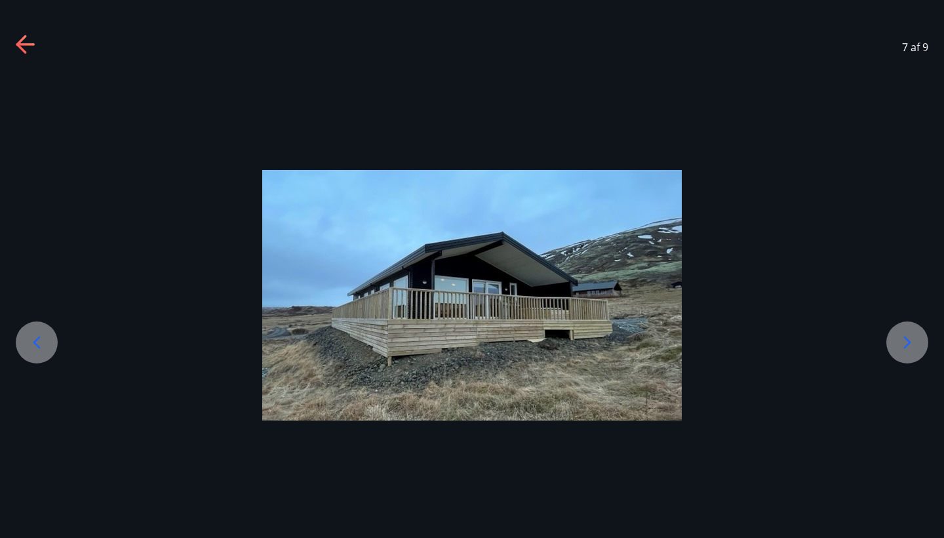
click at [913, 342] on icon at bounding box center [907, 342] width 21 height 21
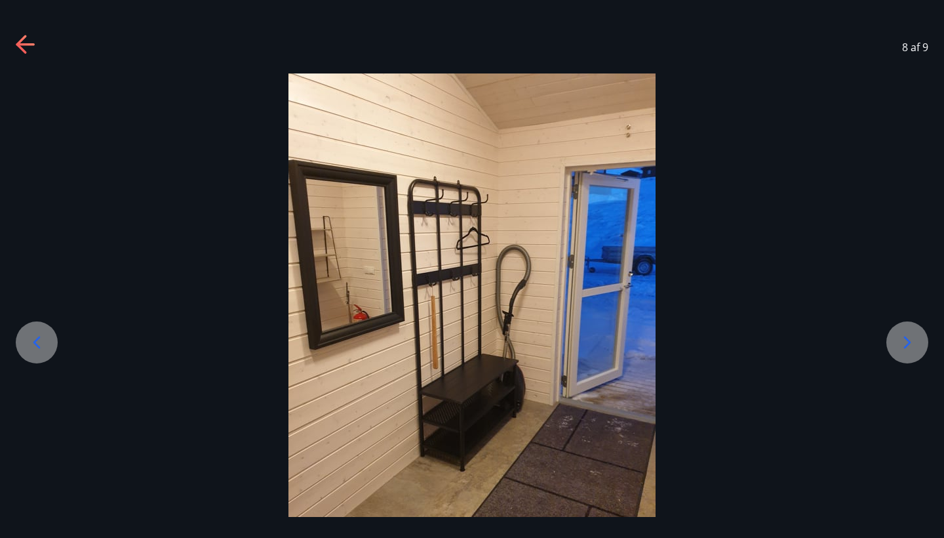
click at [913, 343] on icon at bounding box center [907, 342] width 21 height 21
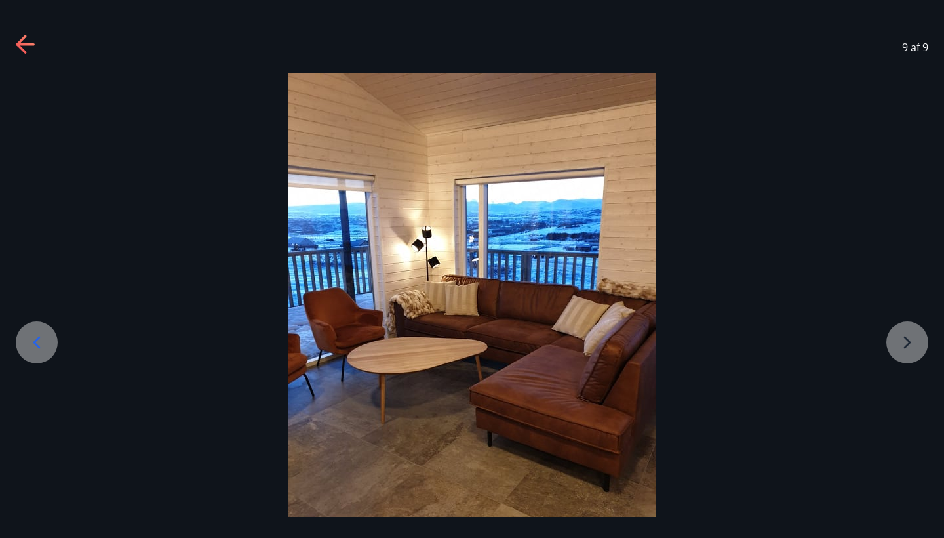
click at [25, 42] on icon at bounding box center [26, 45] width 21 height 21
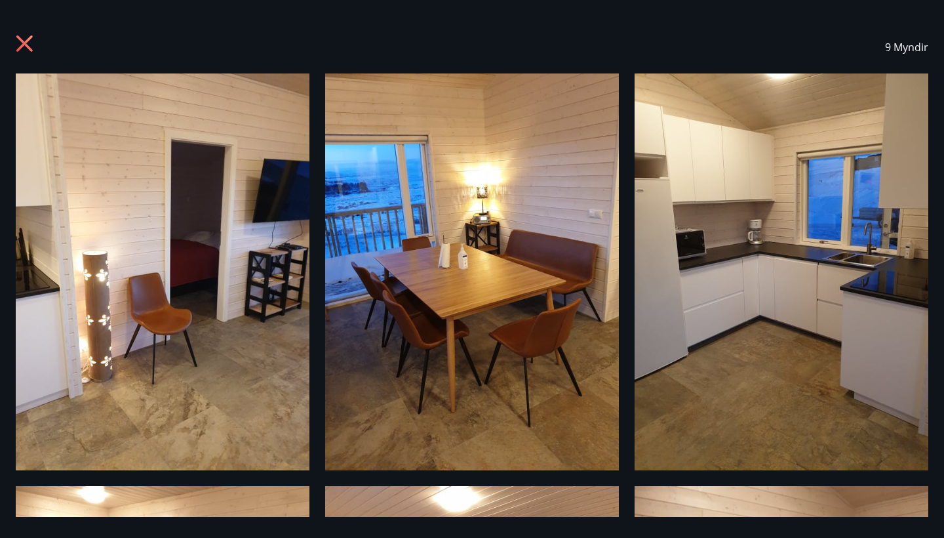
click at [20, 37] on icon at bounding box center [26, 45] width 21 height 21
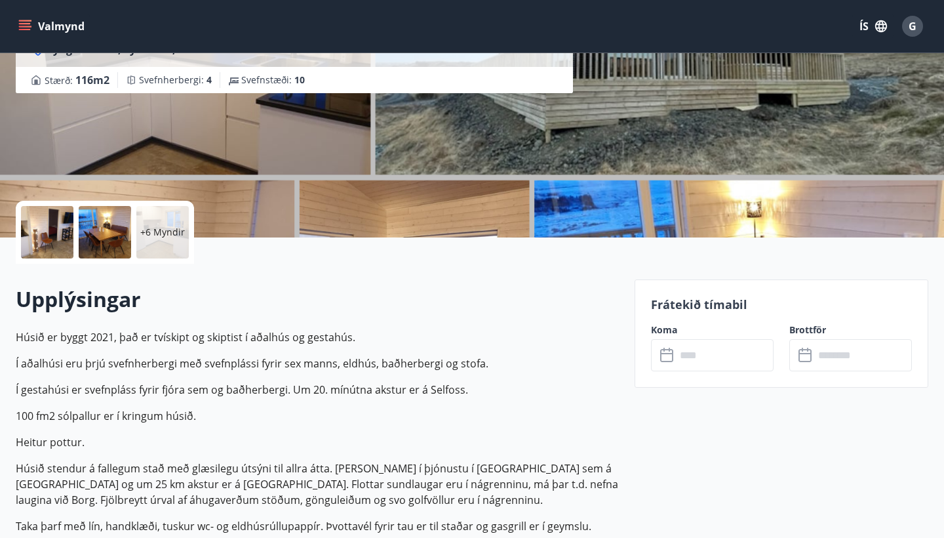
scroll to position [163, 0]
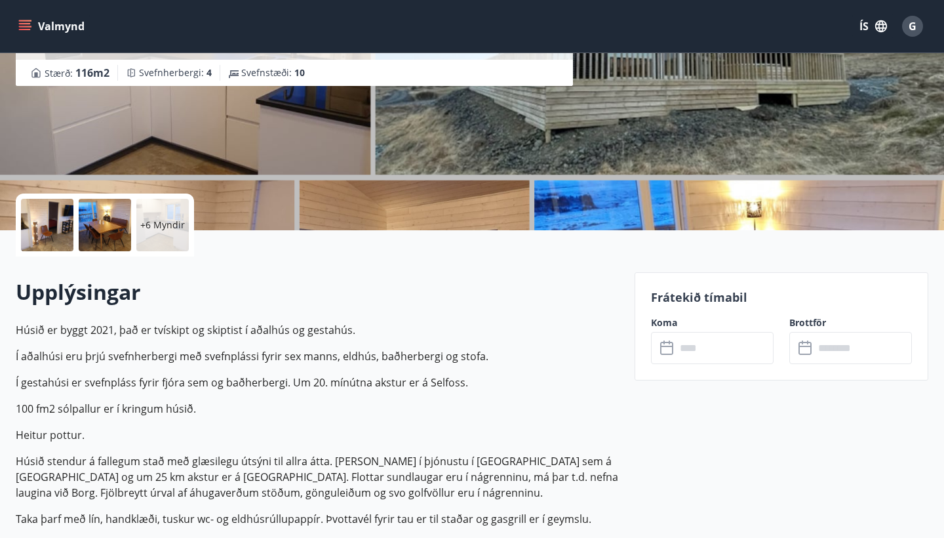
click at [682, 349] on input "text" at bounding box center [725, 348] width 98 height 32
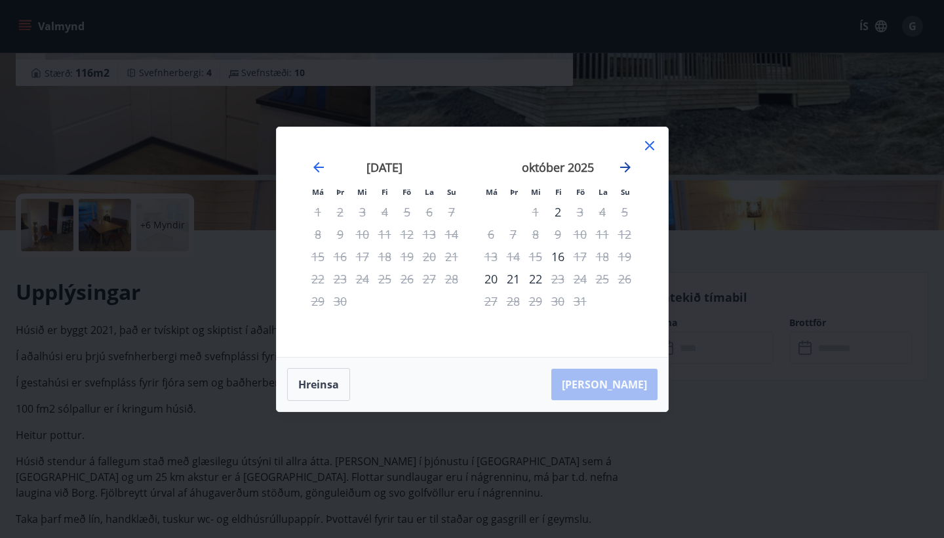
click at [628, 164] on icon "Move forward to switch to the next month." at bounding box center [625, 167] width 10 height 10
click at [630, 167] on icon "Move forward to switch to the next month." at bounding box center [625, 167] width 10 height 10
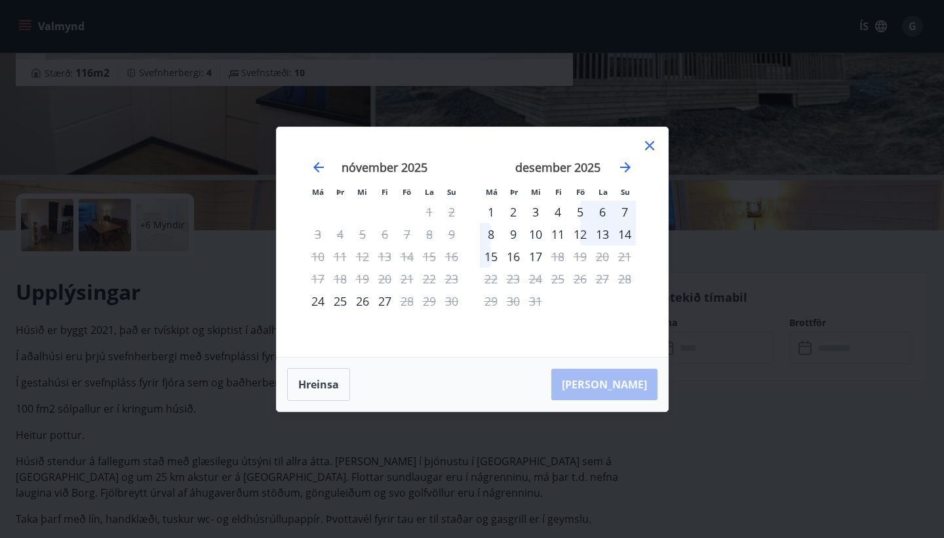
click at [582, 212] on div "5" at bounding box center [580, 212] width 22 height 22
click at [598, 214] on div "6" at bounding box center [603, 212] width 22 height 22
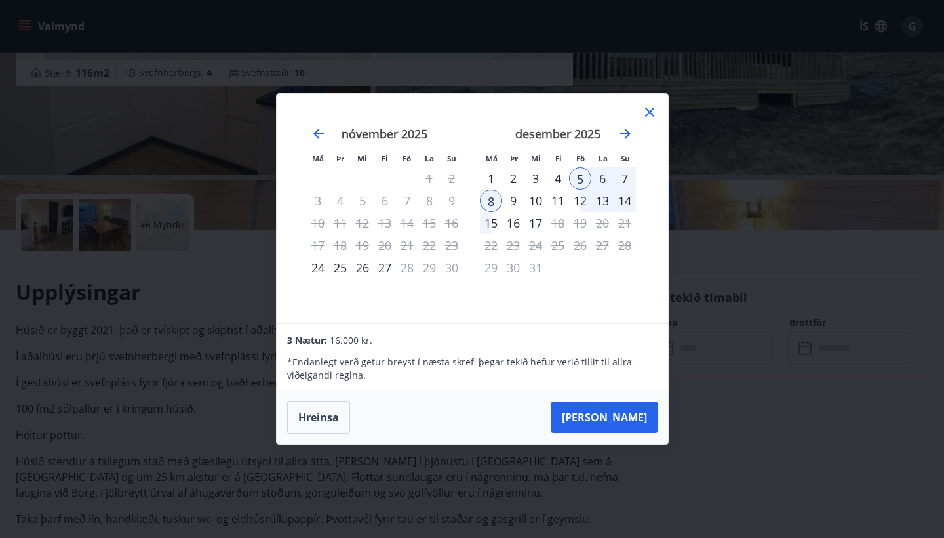
click at [646, 114] on icon at bounding box center [650, 112] width 16 height 16
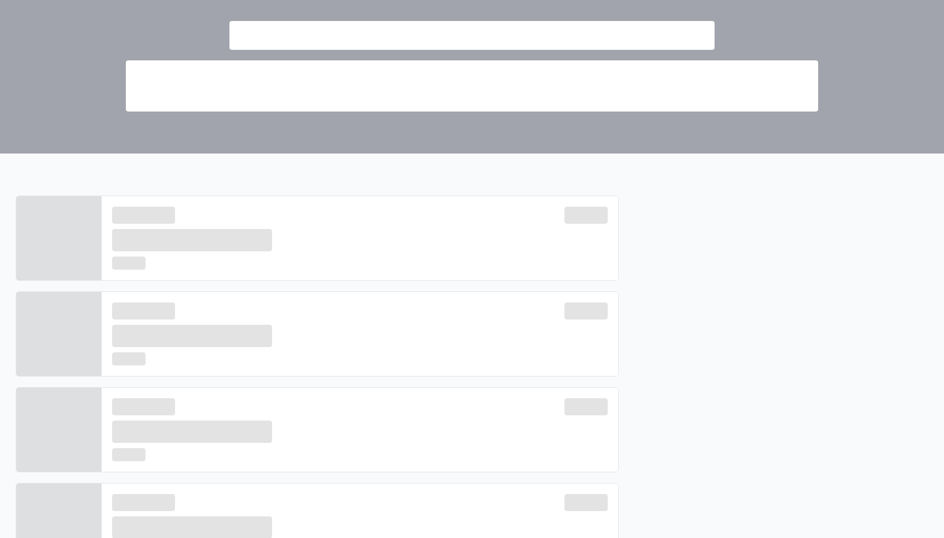
scroll to position [674, 0]
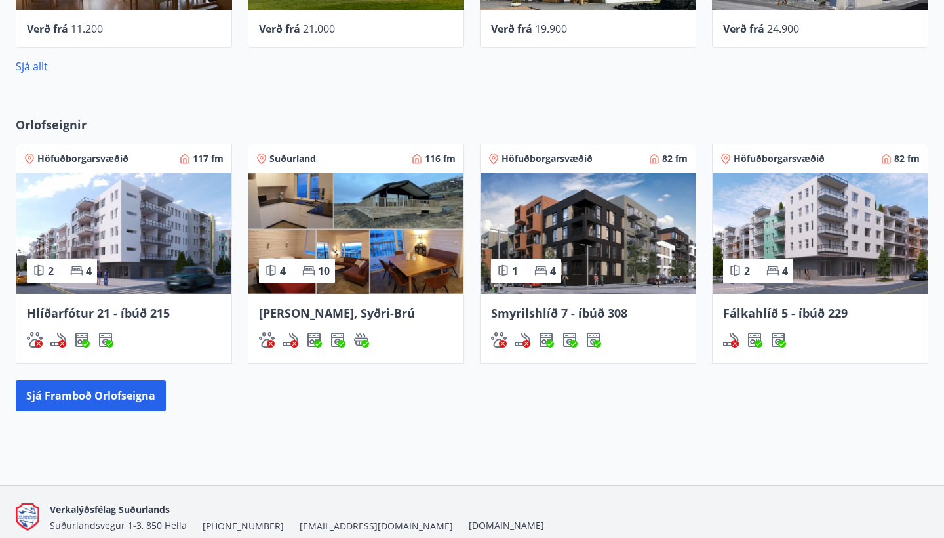
click at [121, 256] on img at bounding box center [123, 233] width 215 height 121
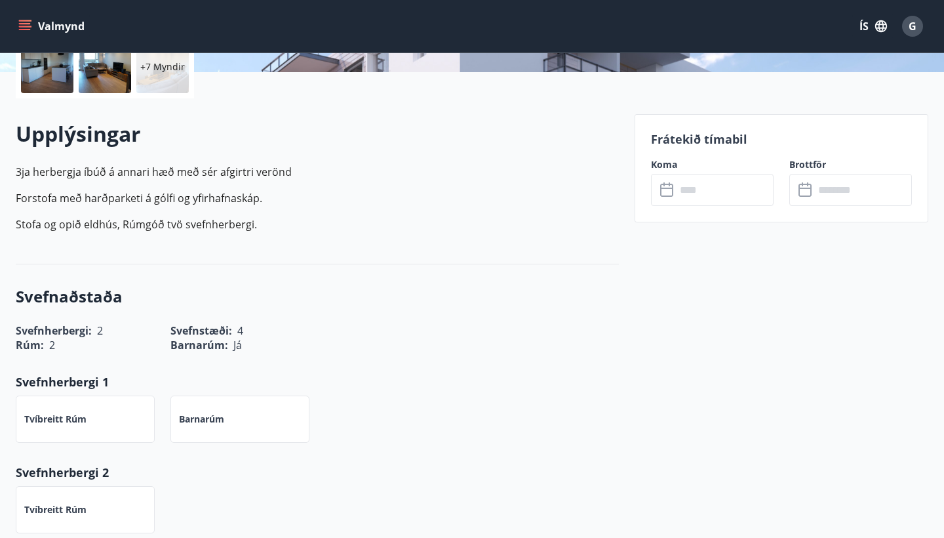
scroll to position [328, 0]
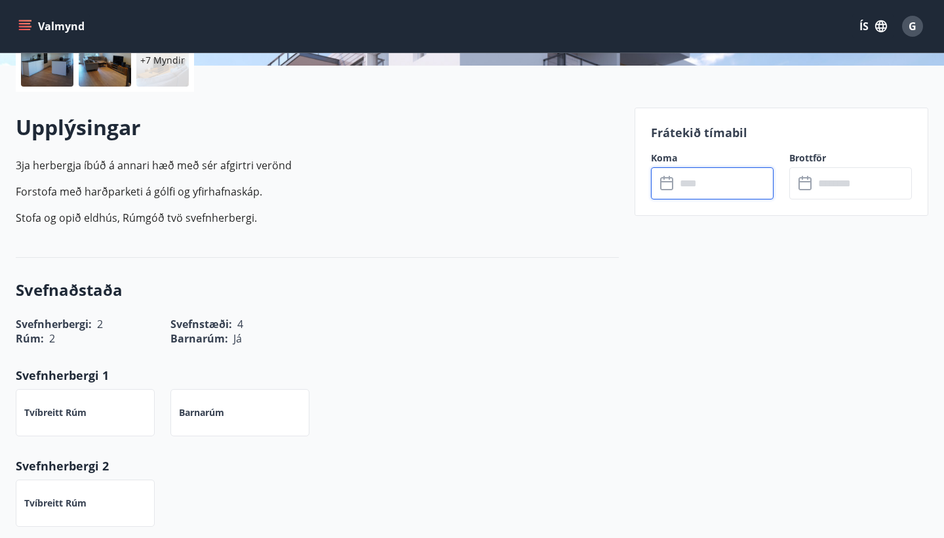
click at [689, 186] on input "text" at bounding box center [725, 183] width 98 height 32
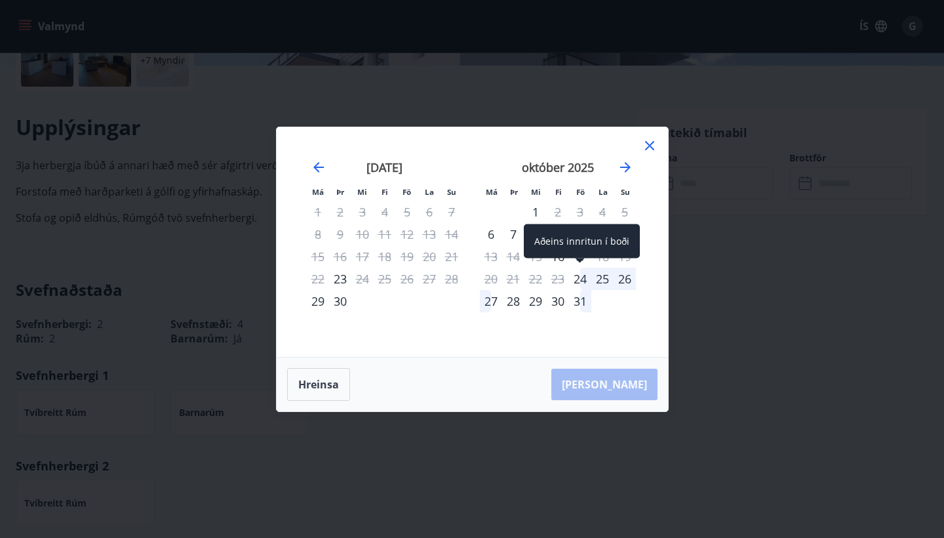
click at [578, 280] on div "24" at bounding box center [580, 279] width 22 height 22
click at [484, 304] on div "27" at bounding box center [491, 301] width 22 height 22
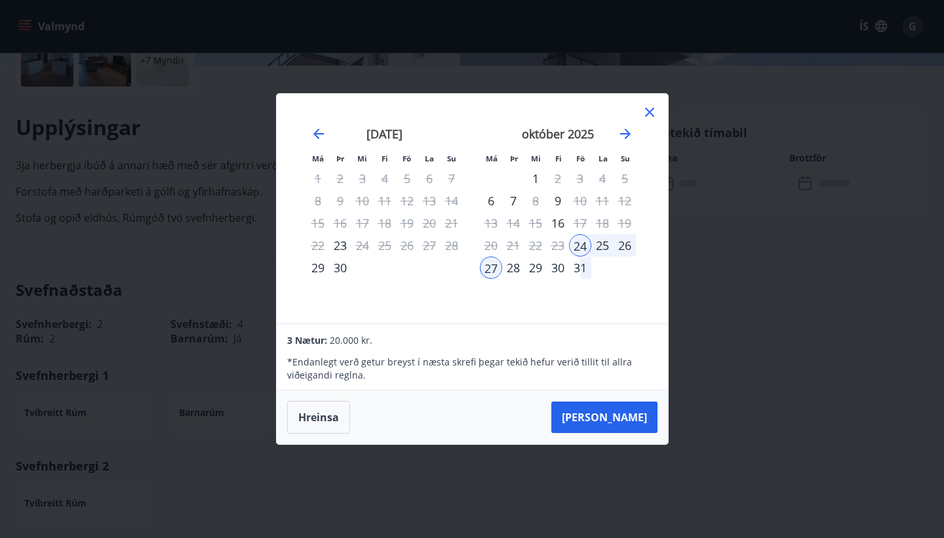
click at [652, 110] on icon at bounding box center [649, 112] width 9 height 9
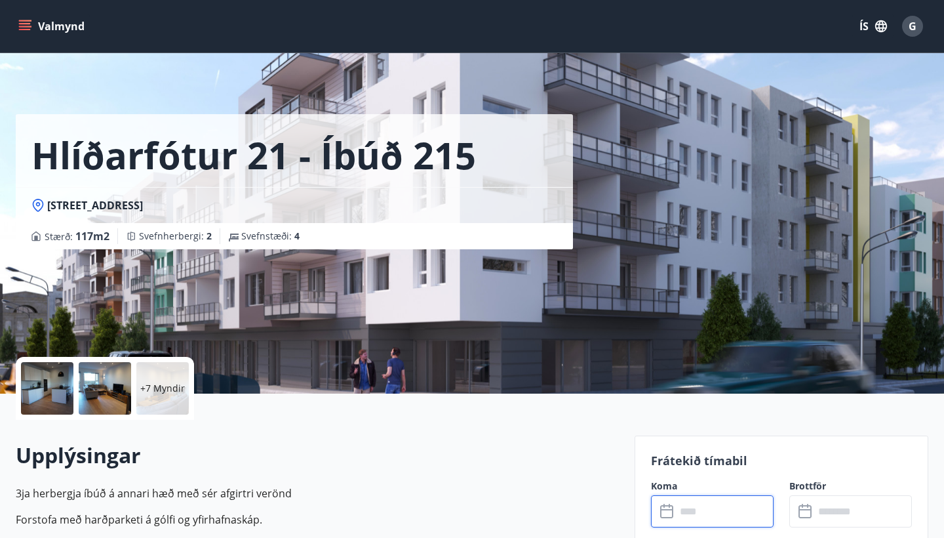
scroll to position [0, 0]
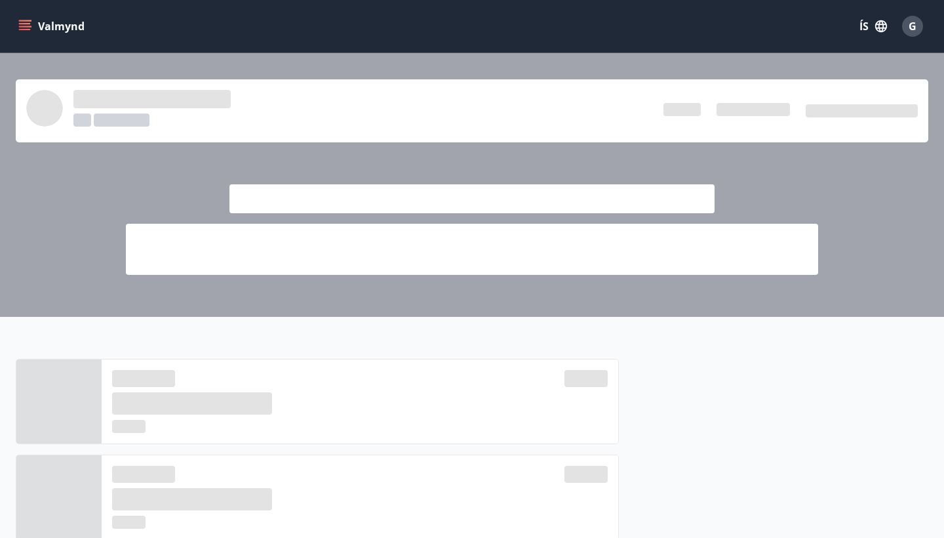
scroll to position [674, 0]
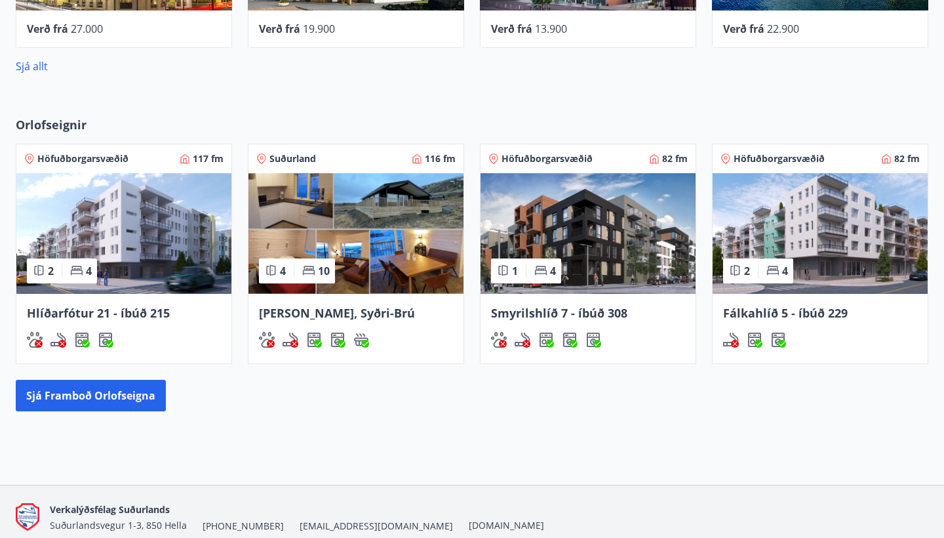
click at [802, 226] on img at bounding box center [820, 233] width 215 height 121
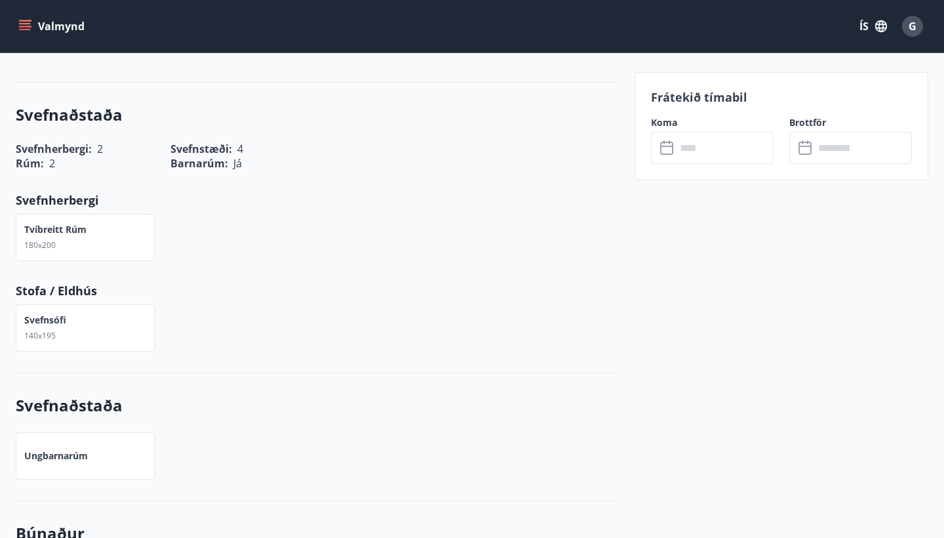
scroll to position [498, 0]
